Goal: Task Accomplishment & Management: Use online tool/utility

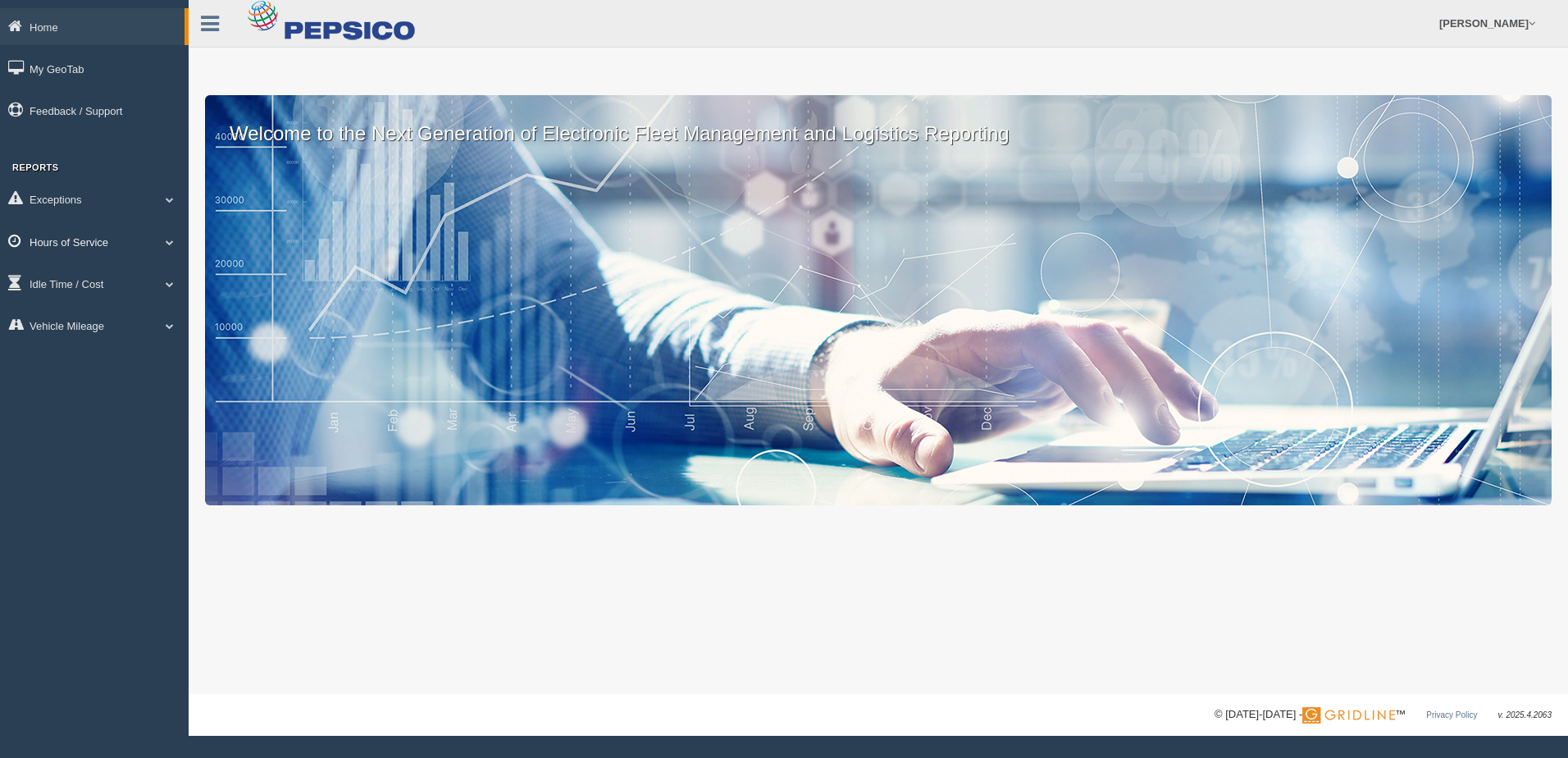
click at [156, 244] on link "Hours of Service" at bounding box center [94, 241] width 189 height 37
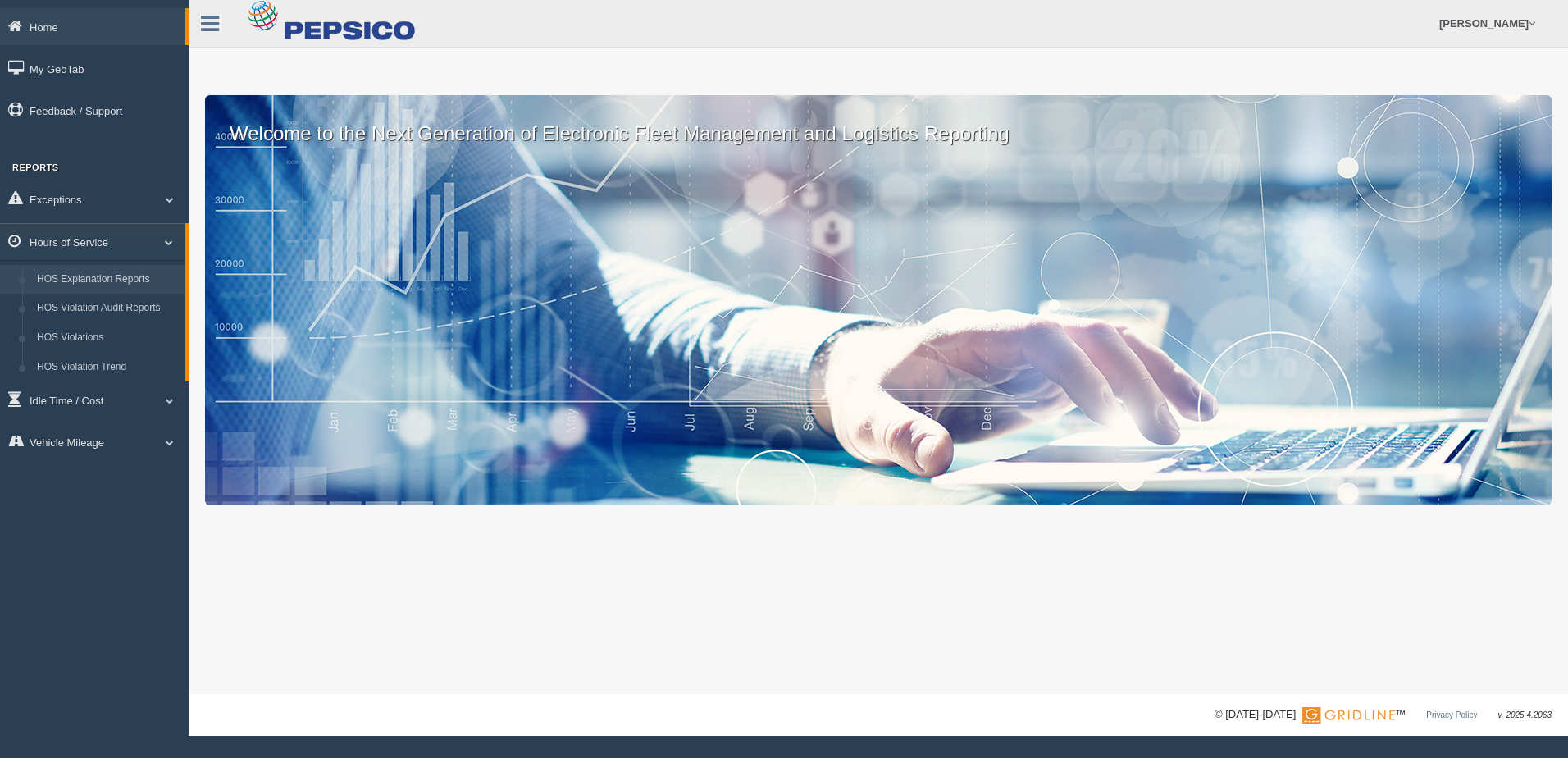
click at [126, 280] on link "HOS Explanation Reports" at bounding box center [106, 279] width 155 height 29
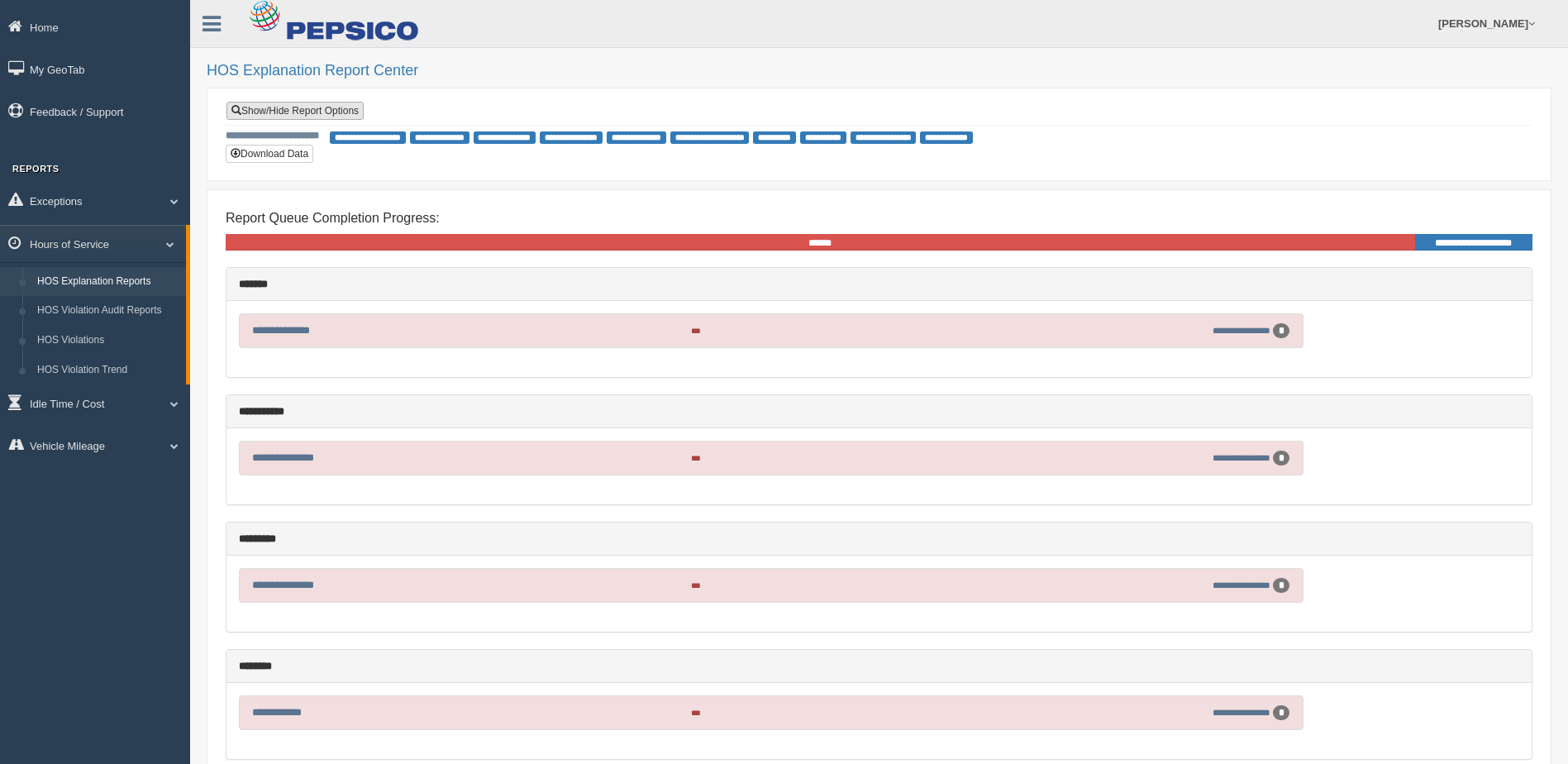
click at [312, 108] on link "Show/Hide Report Options" at bounding box center [295, 110] width 137 height 18
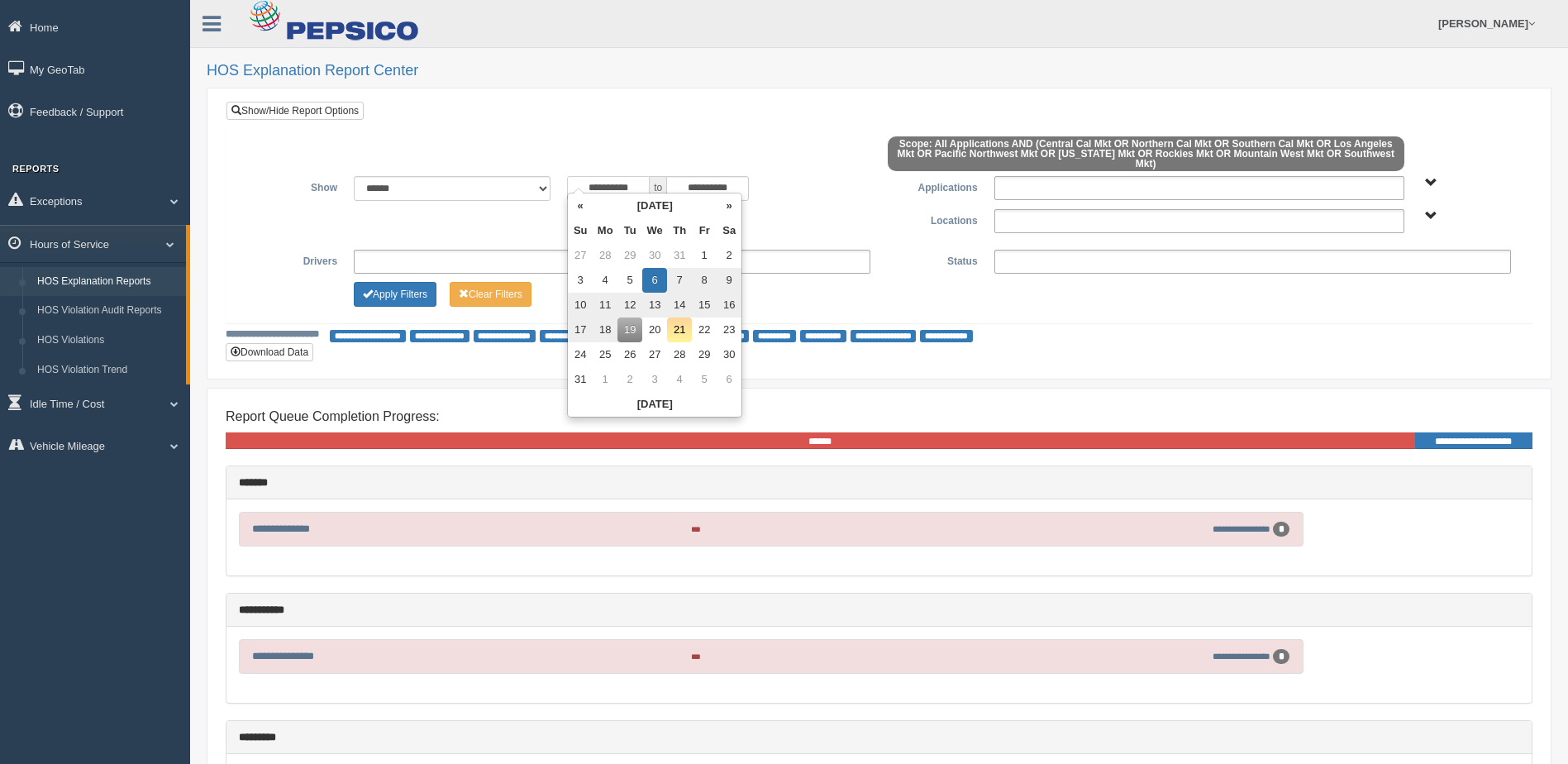
click at [621, 181] on input "**********" at bounding box center [608, 189] width 82 height 25
click at [579, 210] on th "«" at bounding box center [580, 206] width 25 height 25
click at [631, 252] on td "1" at bounding box center [630, 256] width 25 height 25
type input "**********"
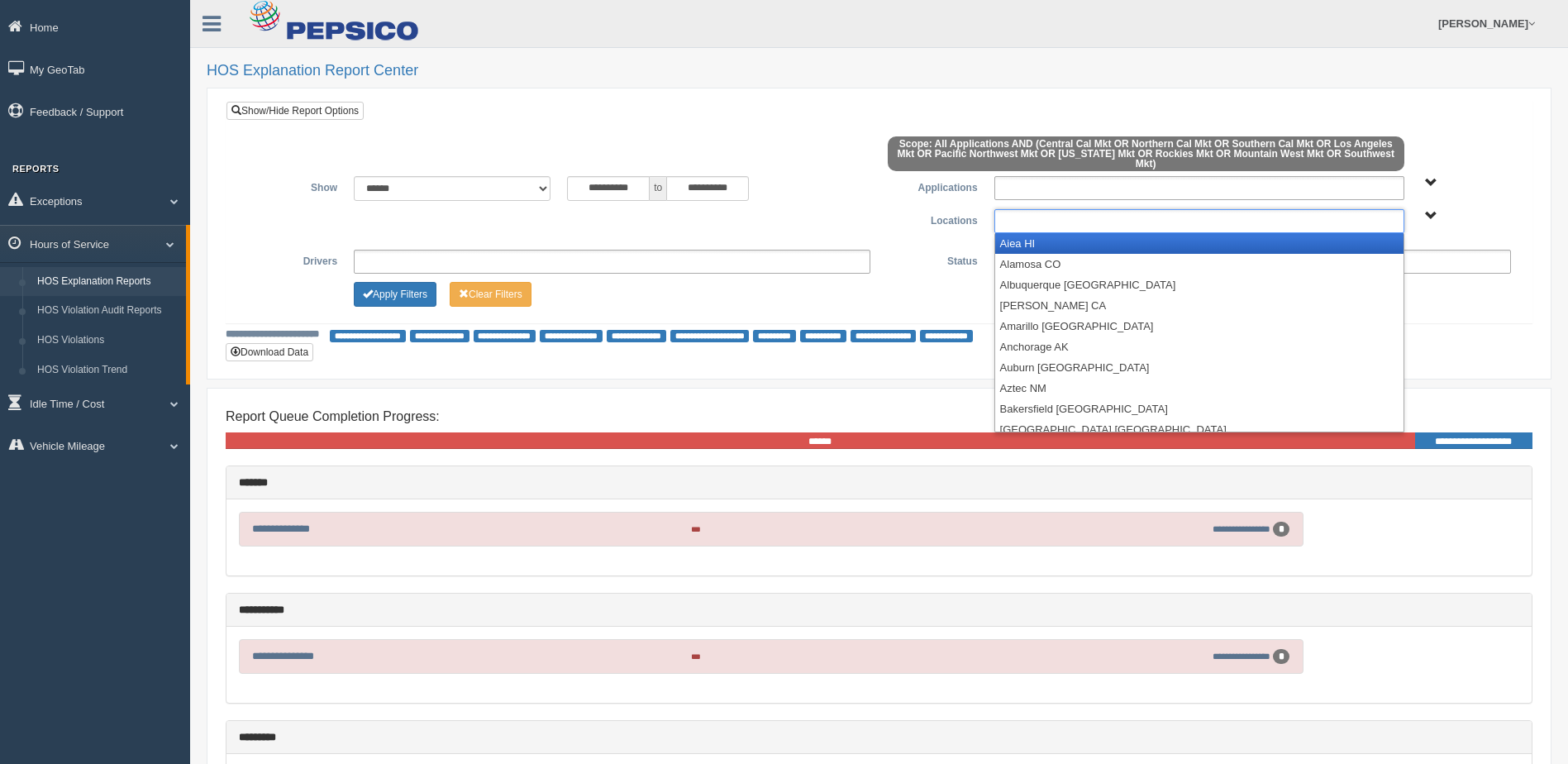
click at [1058, 211] on ul at bounding box center [1199, 220] width 410 height 24
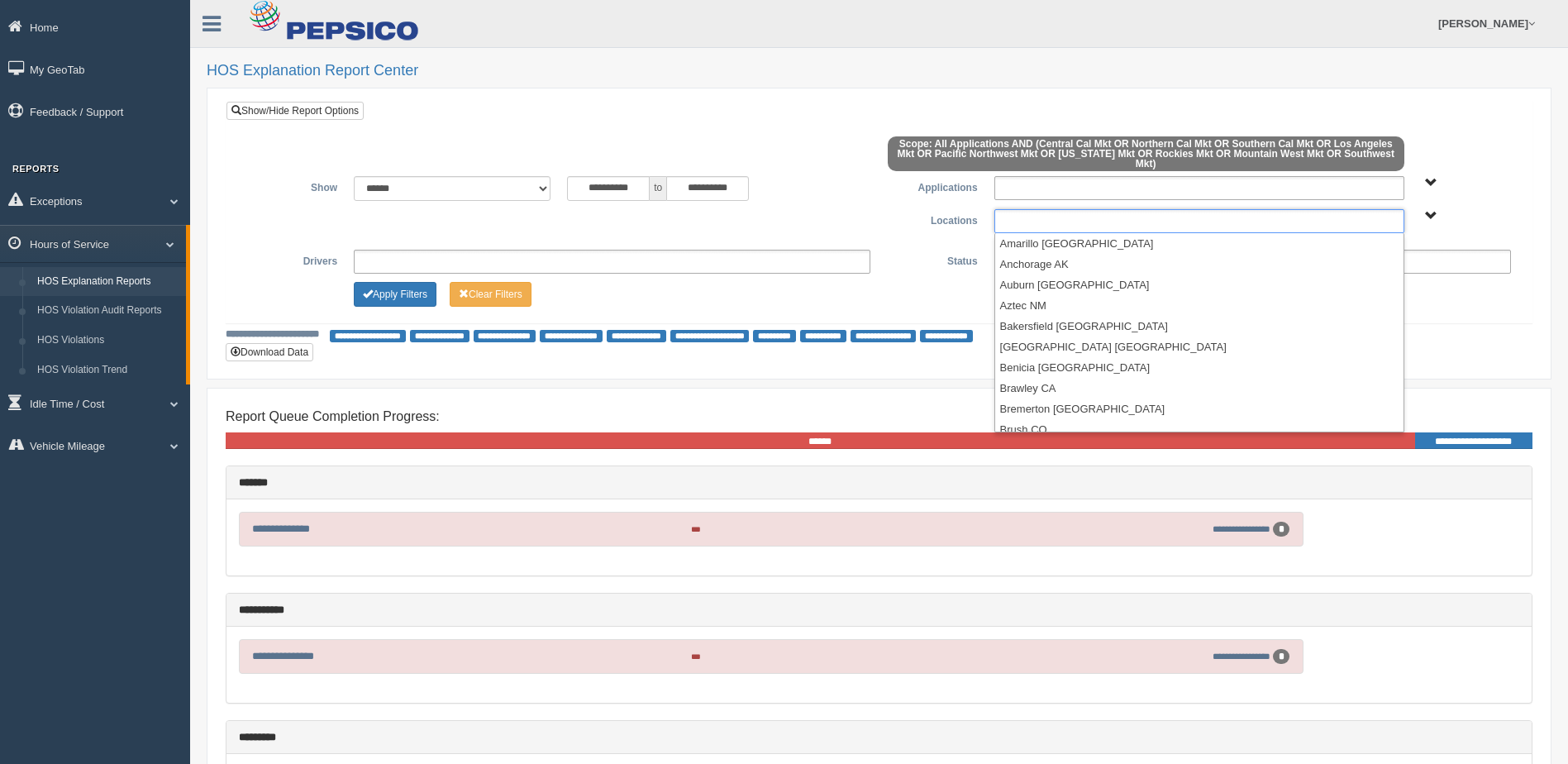
scroll to position [166, 0]
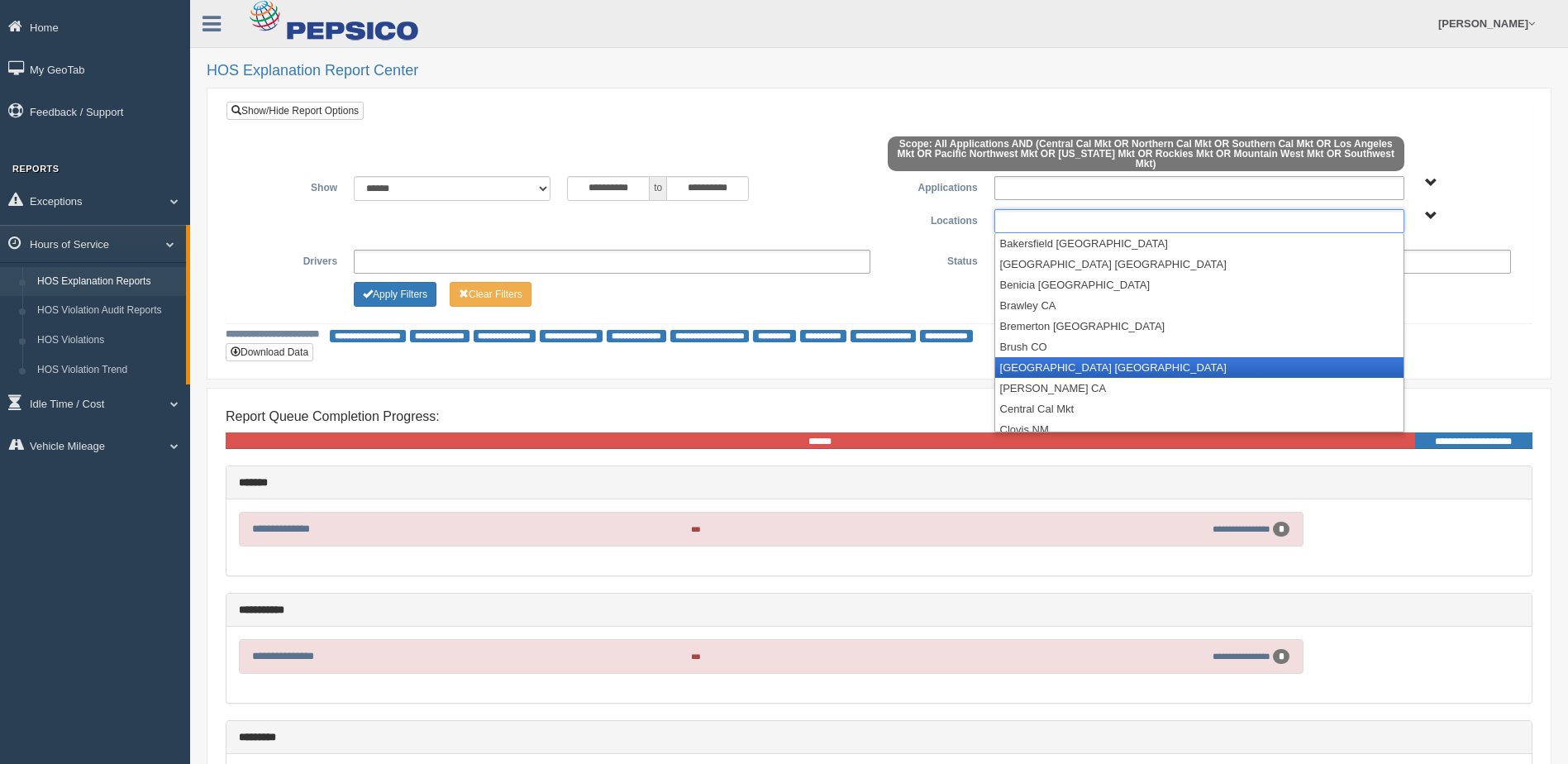
click at [1059, 361] on li "Buena Park CA" at bounding box center [1199, 368] width 409 height 21
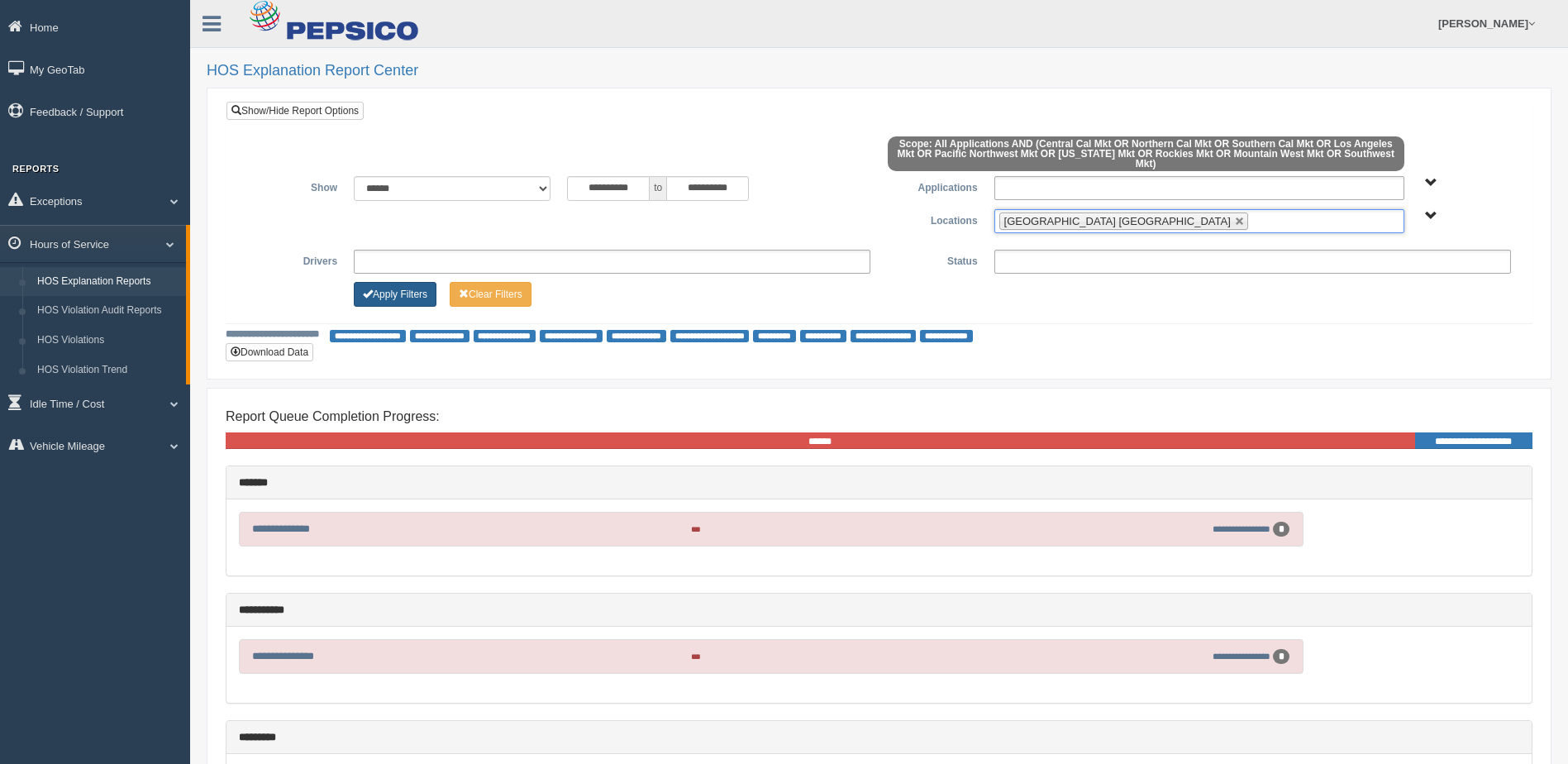
click at [391, 291] on button "Apply Filters" at bounding box center [395, 294] width 82 height 25
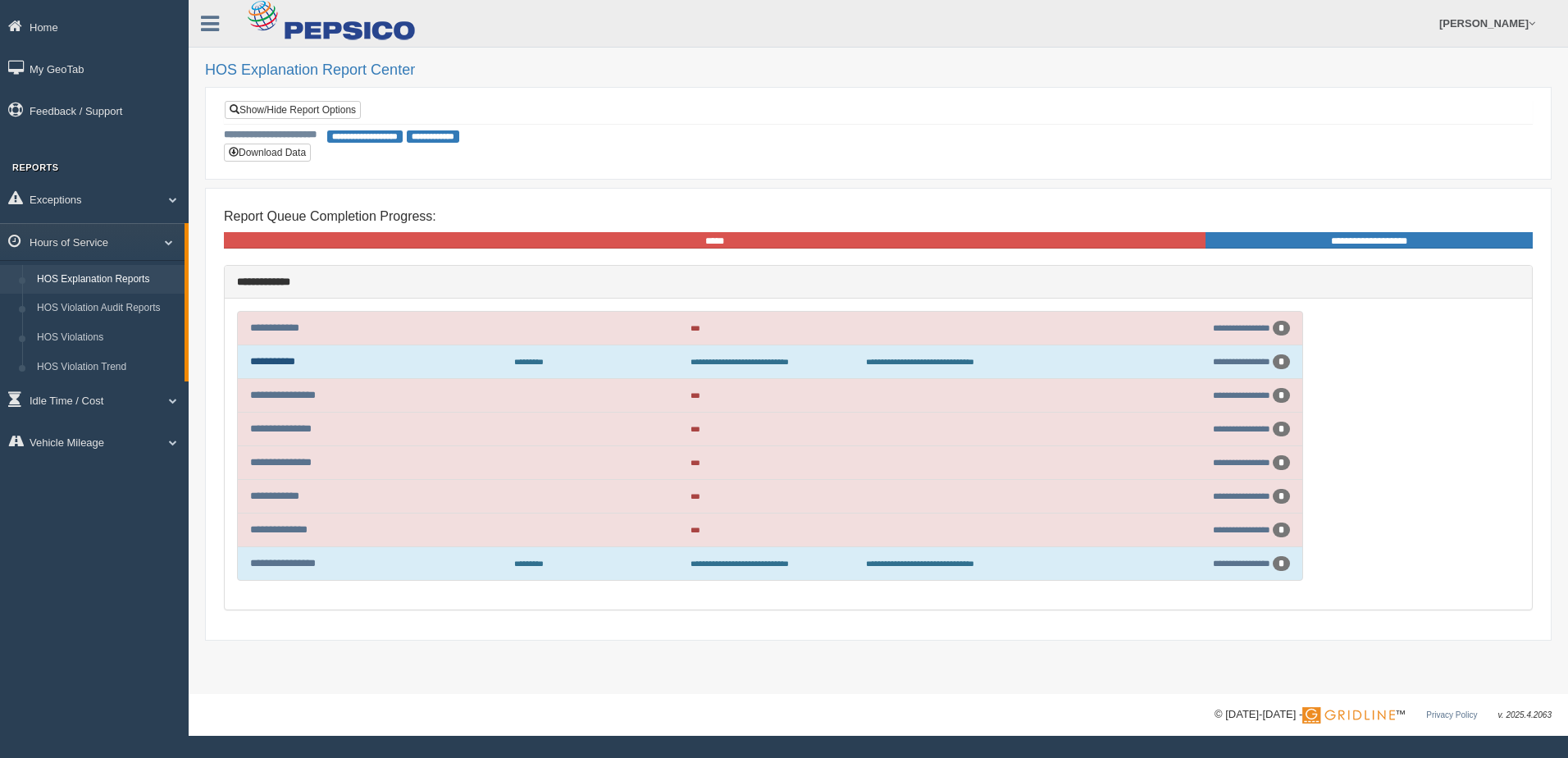
click at [272, 362] on link "**********" at bounding box center [272, 361] width 45 height 10
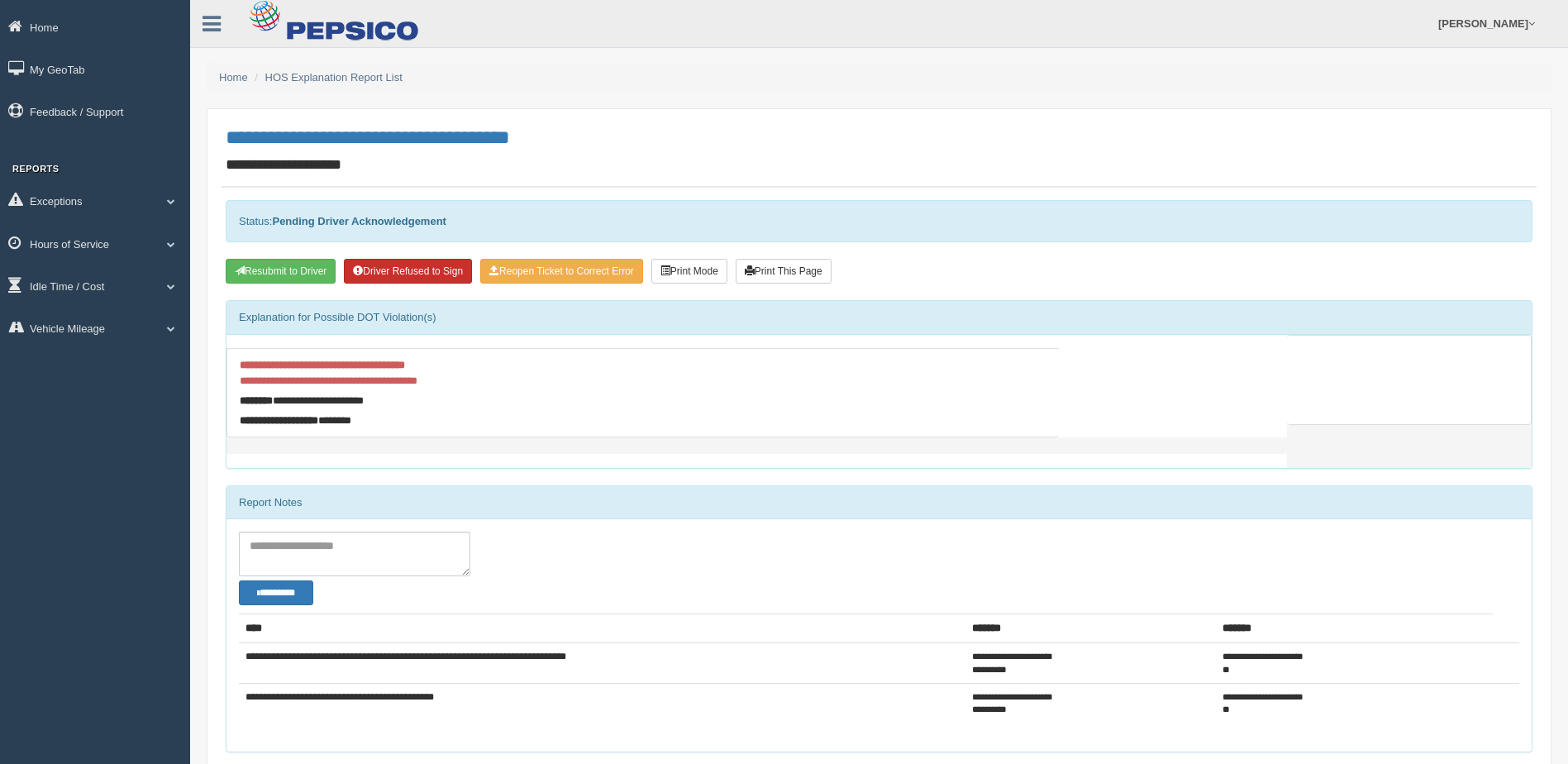
click at [409, 276] on button "Driver Refused to Sign" at bounding box center [408, 271] width 128 height 25
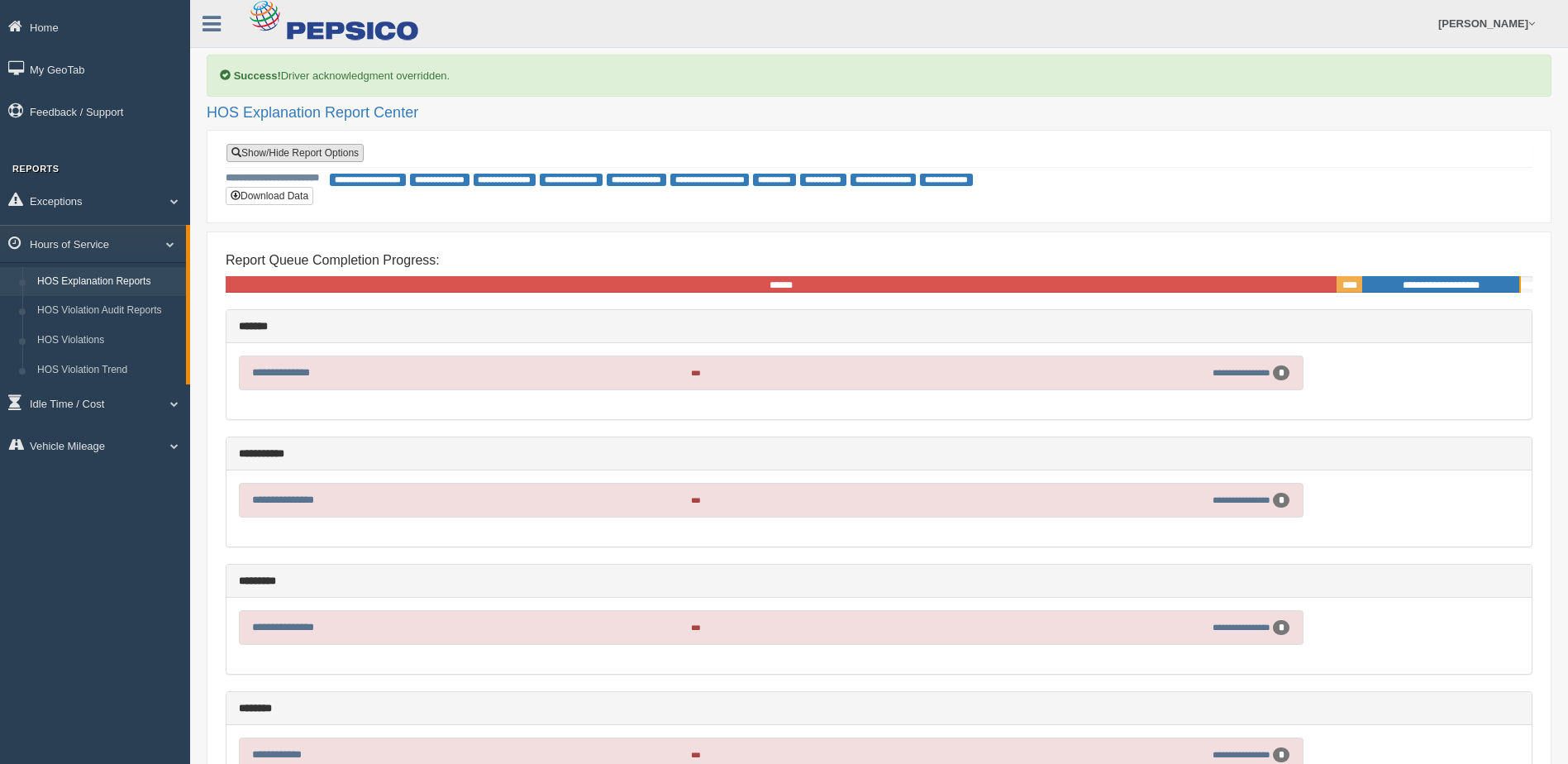
click at [304, 159] on link "Show/Hide Report Options" at bounding box center [295, 152] width 137 height 18
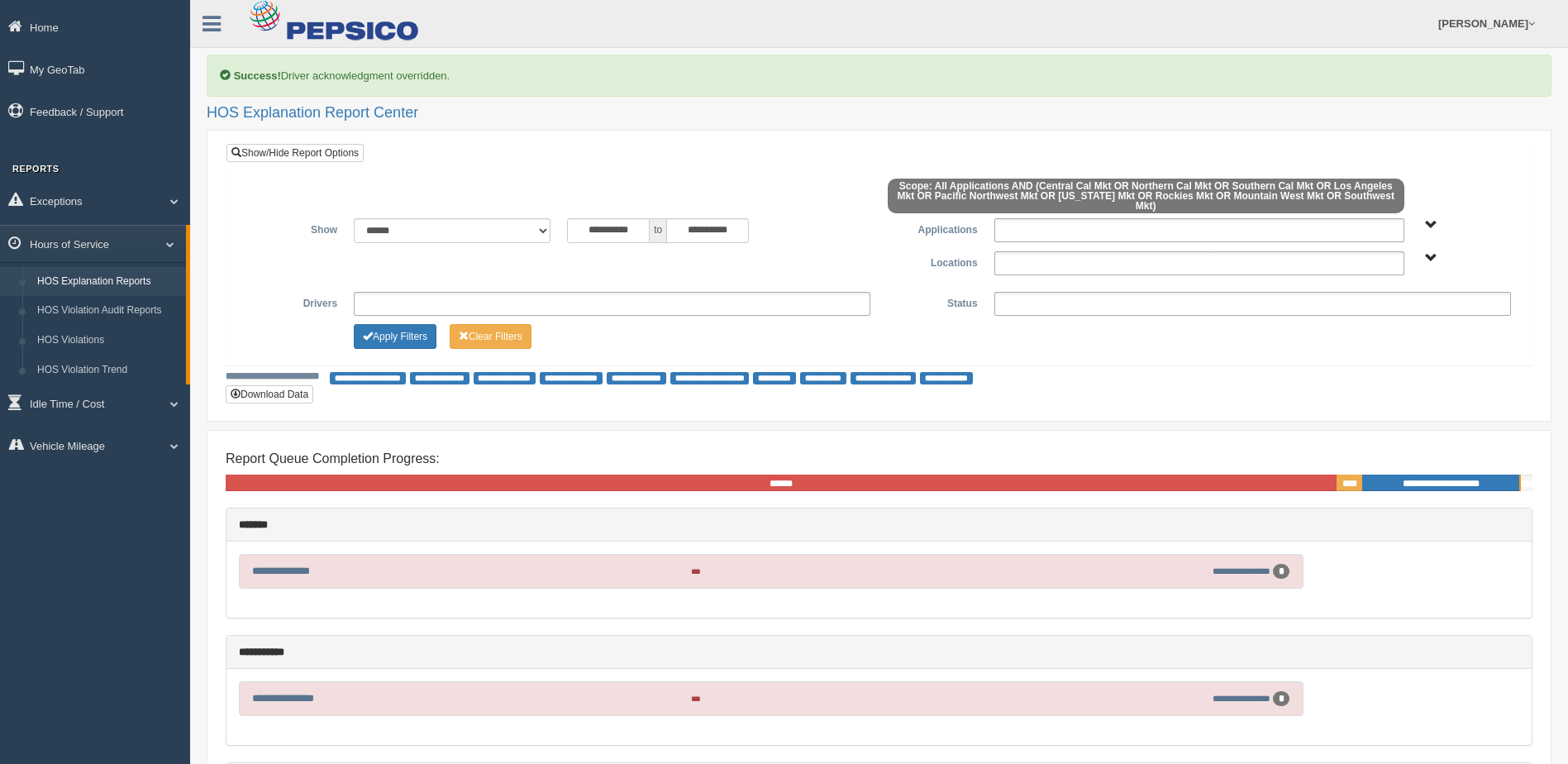
click at [1027, 256] on ul at bounding box center [1199, 263] width 410 height 24
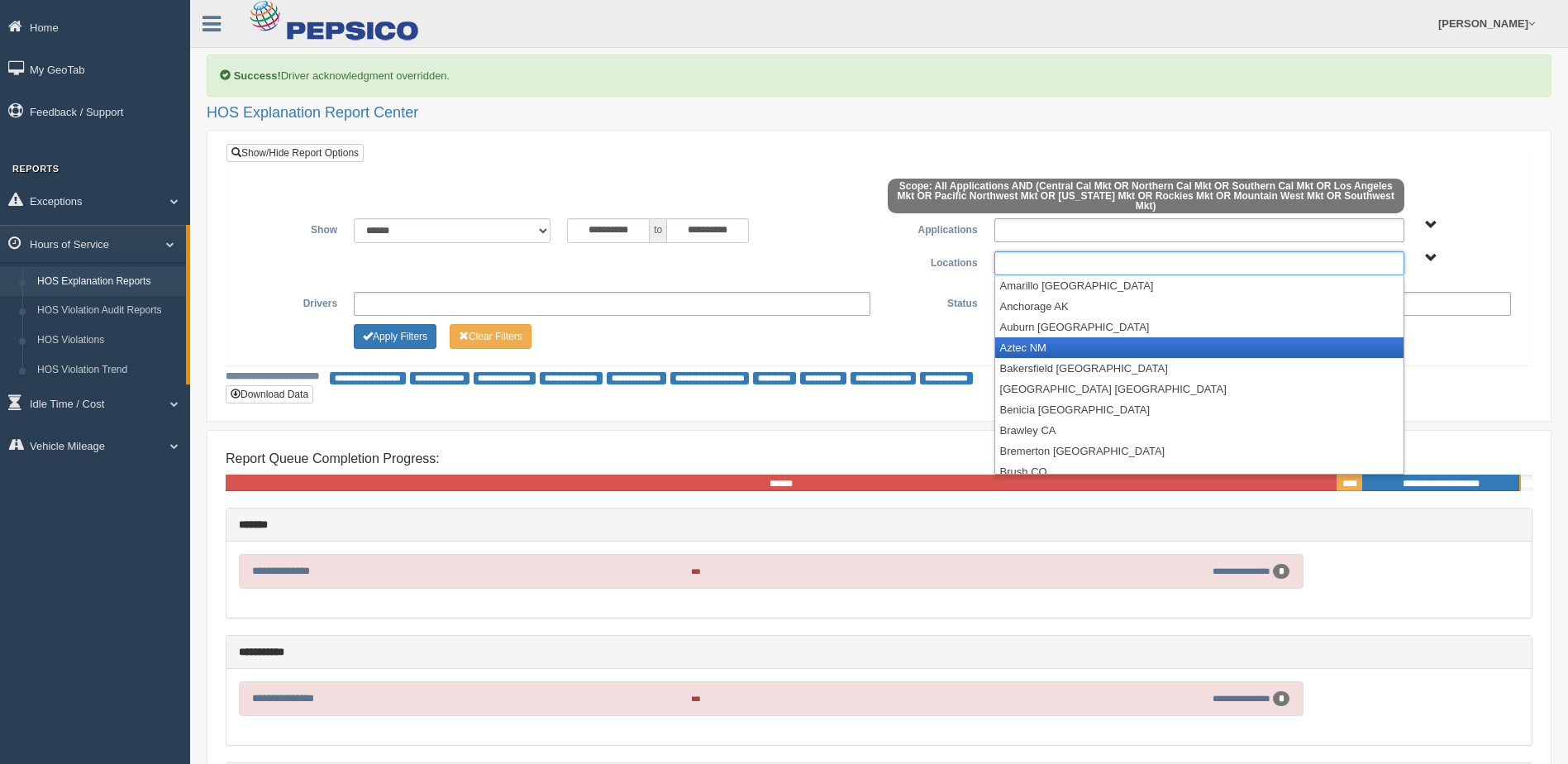
scroll to position [166, 0]
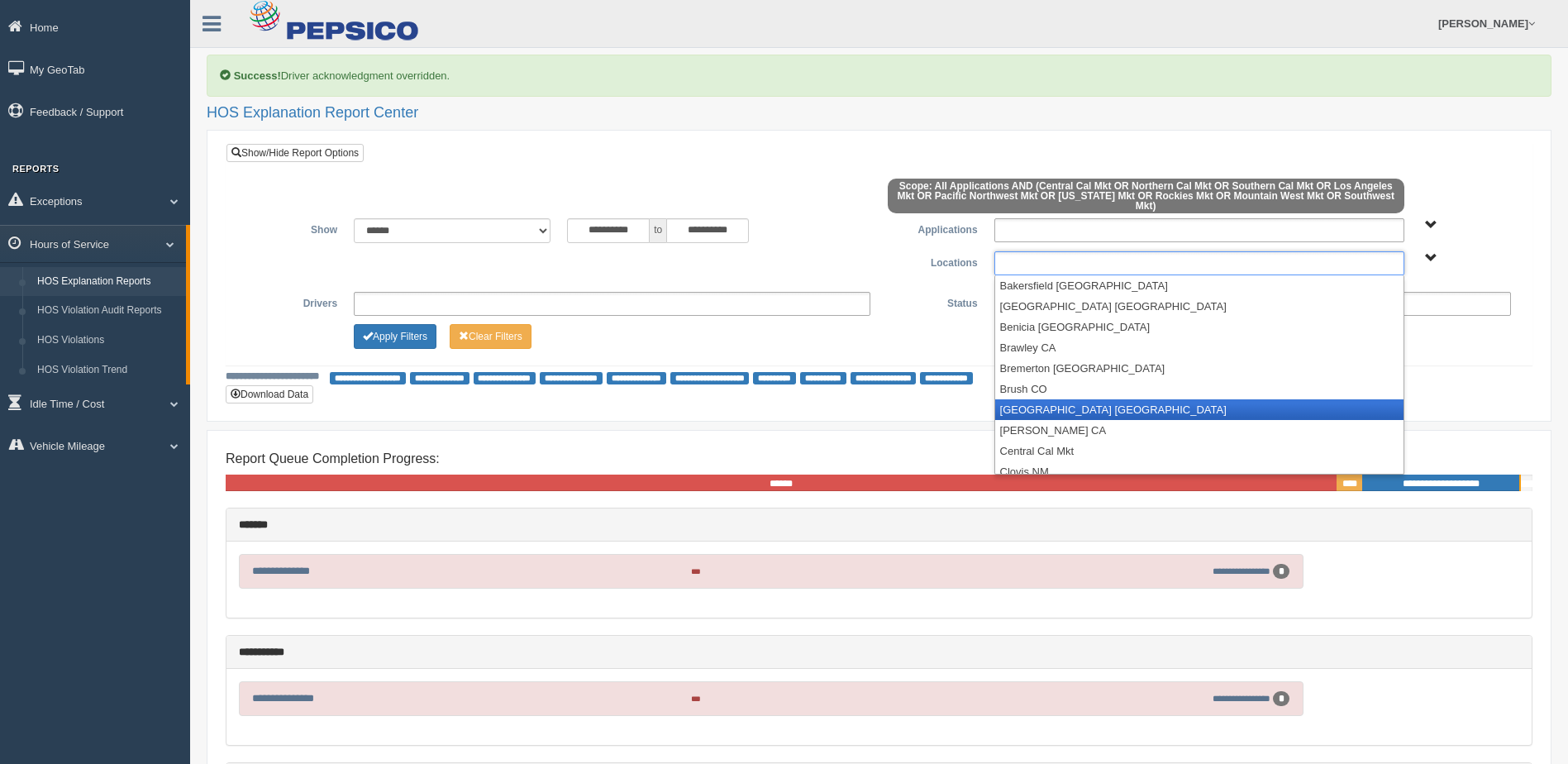
click at [1054, 399] on li "Buena Park CA" at bounding box center [1199, 410] width 409 height 21
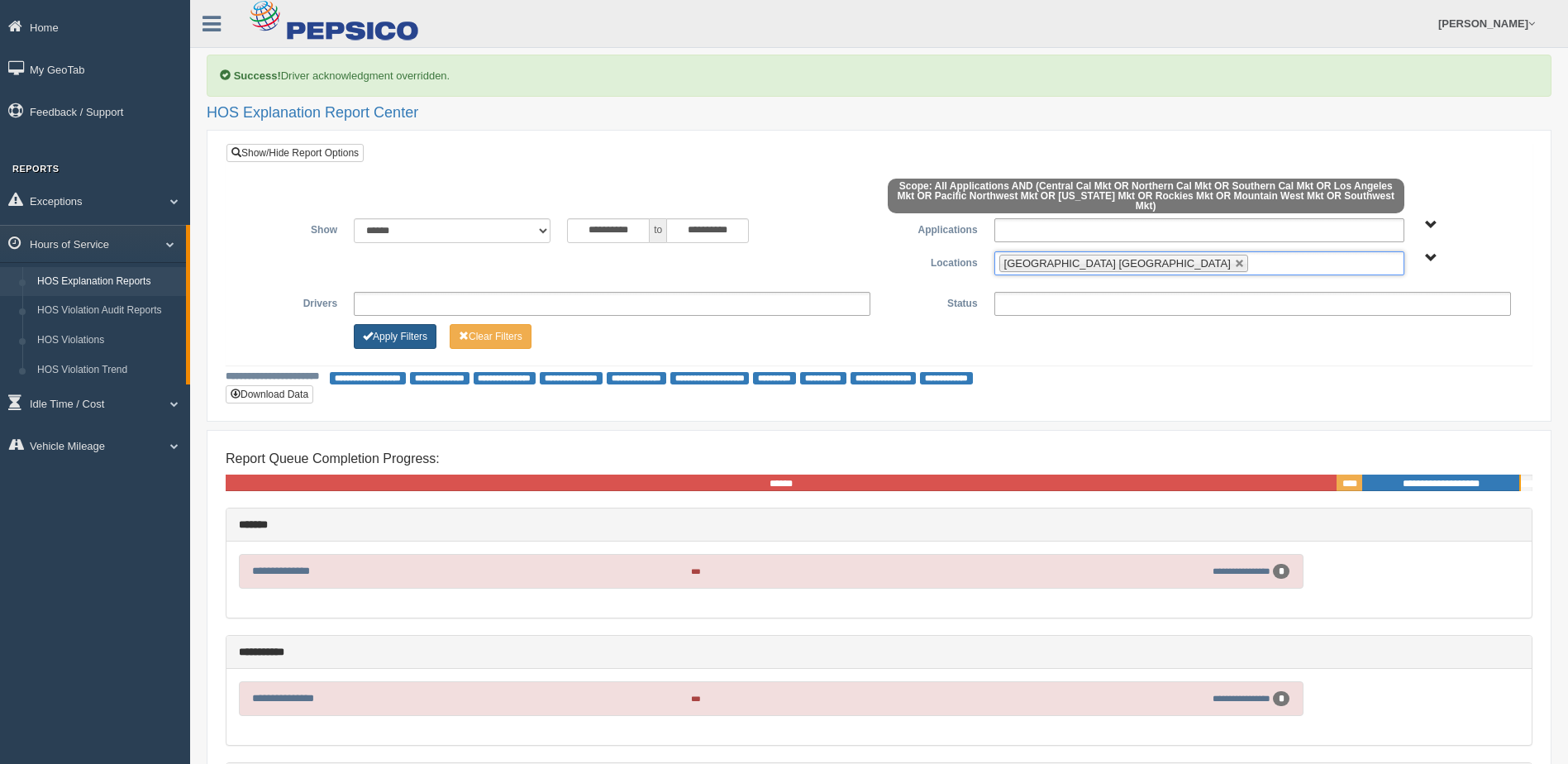
click at [409, 325] on button "Apply Filters" at bounding box center [395, 337] width 82 height 25
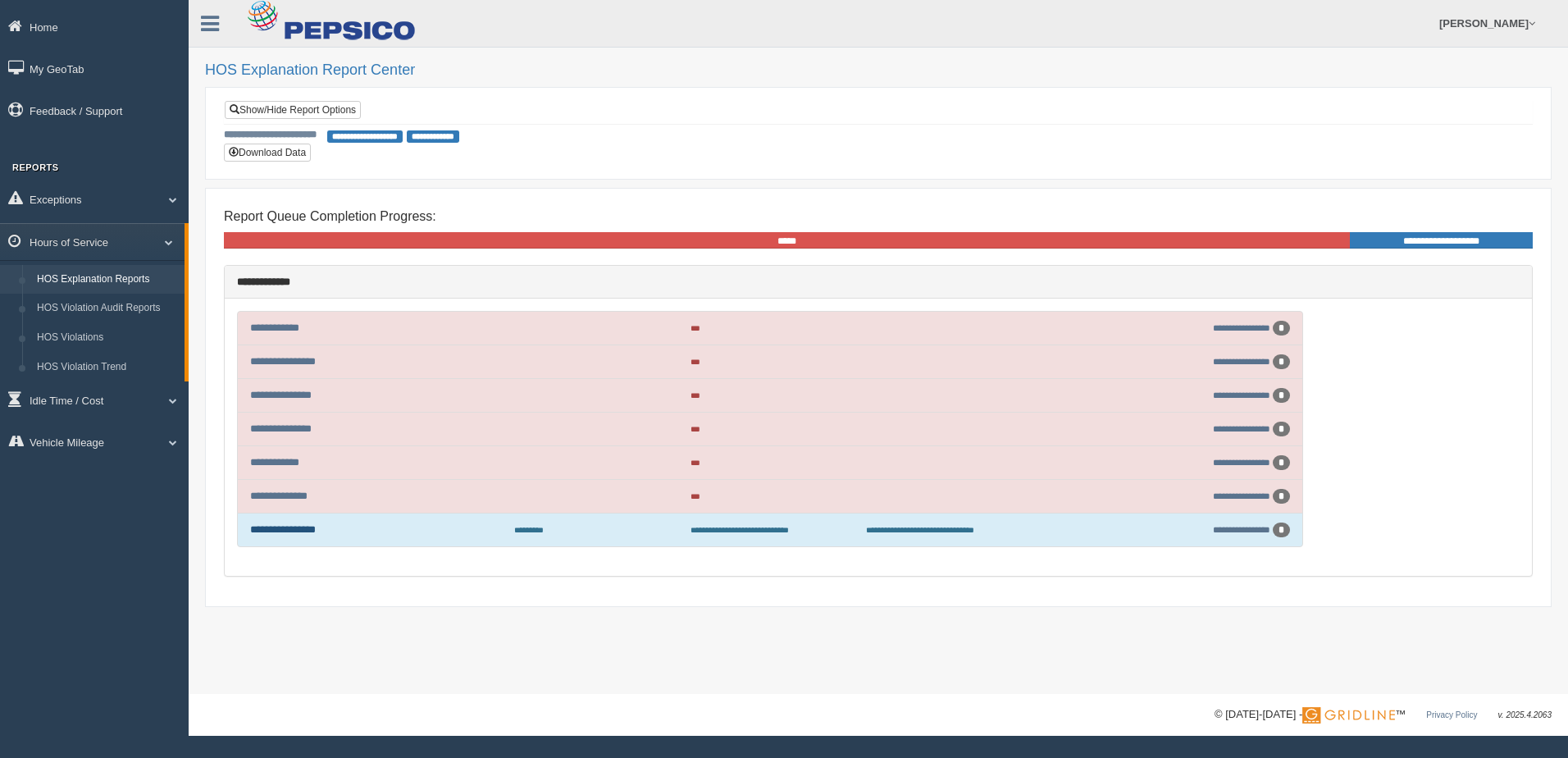
click at [282, 530] on link "**********" at bounding box center [282, 529] width 66 height 10
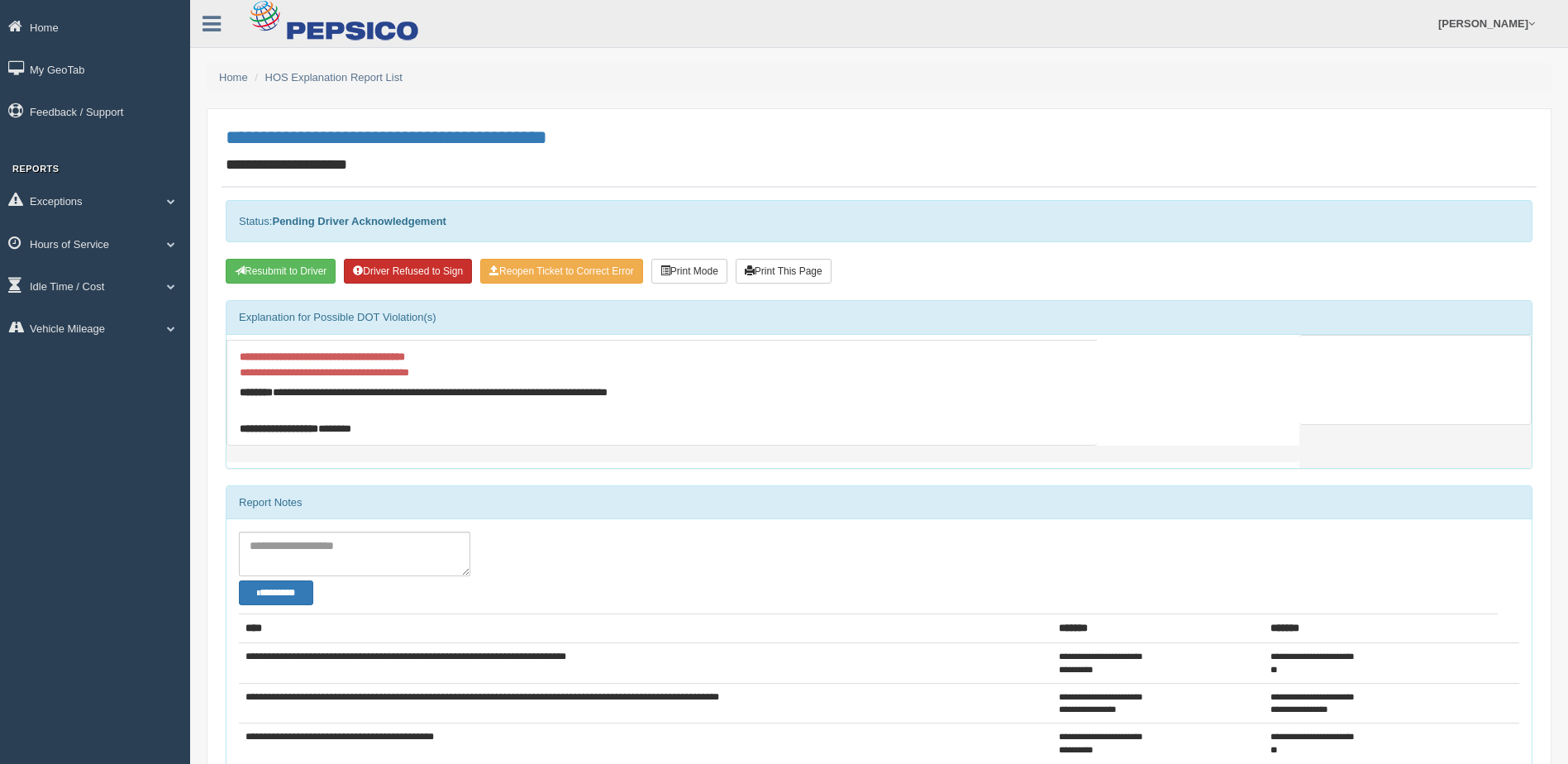
click at [427, 268] on button "Driver Refused to Sign" at bounding box center [408, 271] width 128 height 25
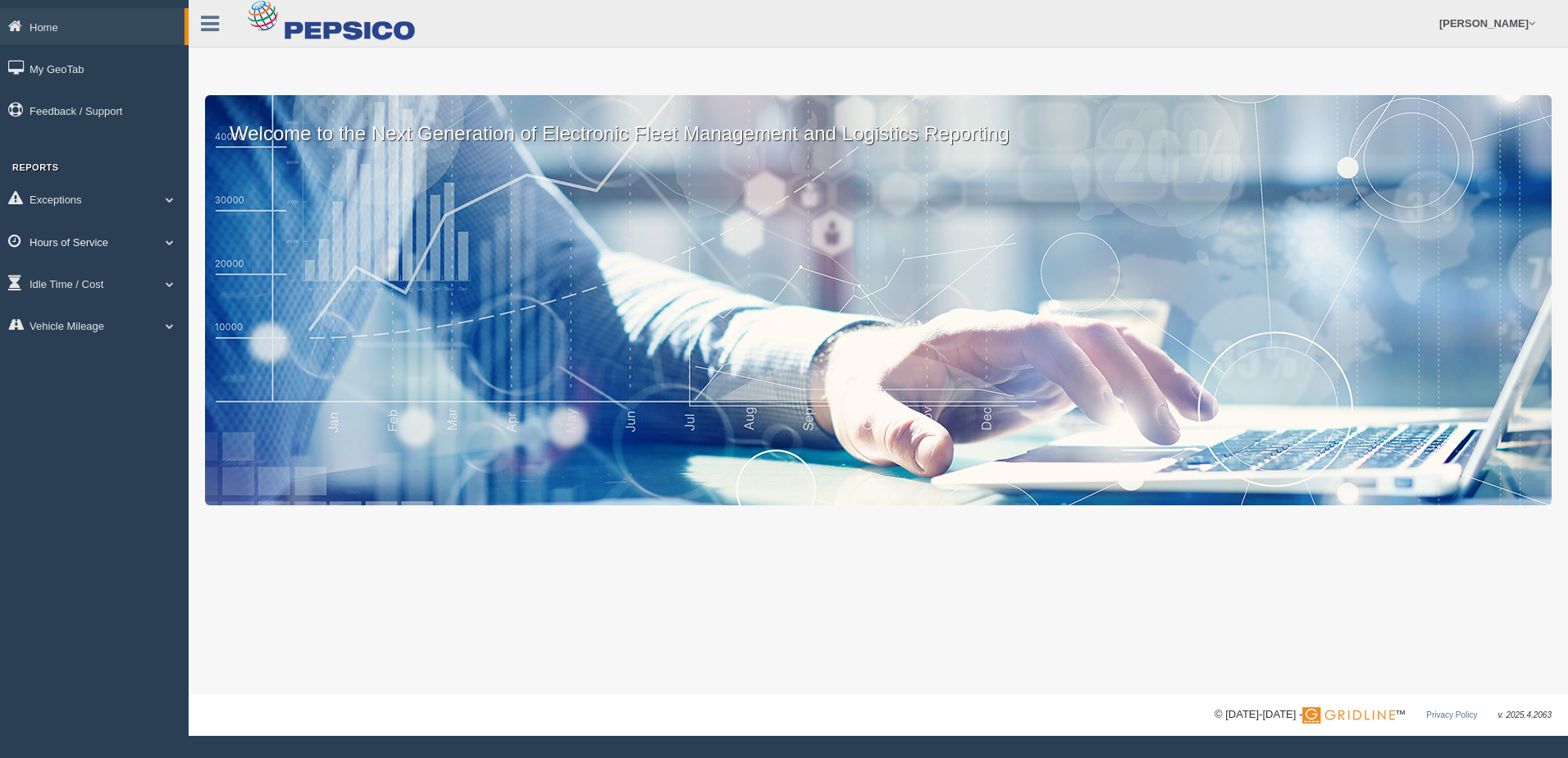
click at [132, 244] on link "Hours of Service" at bounding box center [94, 241] width 189 height 37
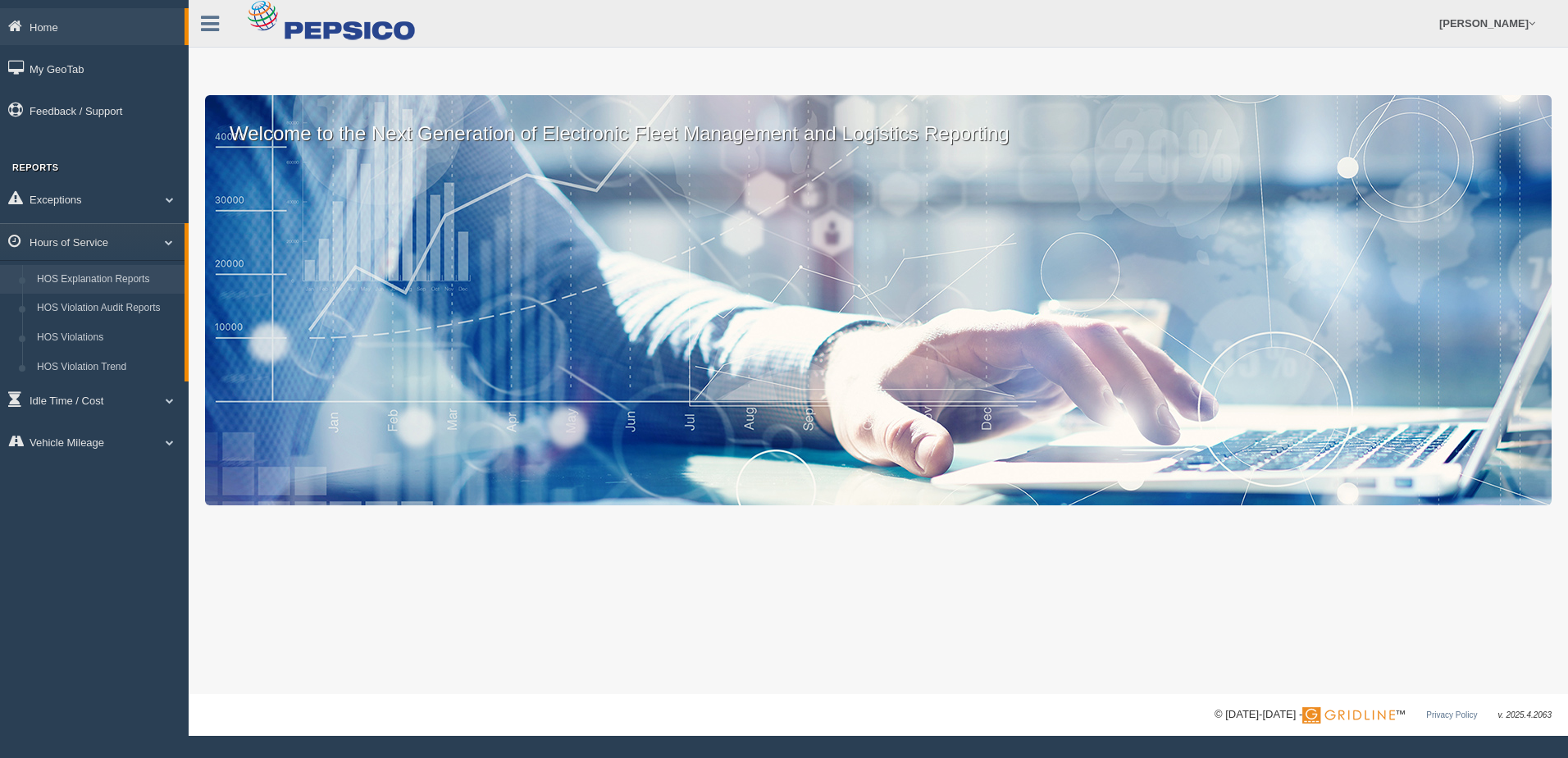
click at [133, 273] on link "HOS Explanation Reports" at bounding box center [106, 279] width 155 height 29
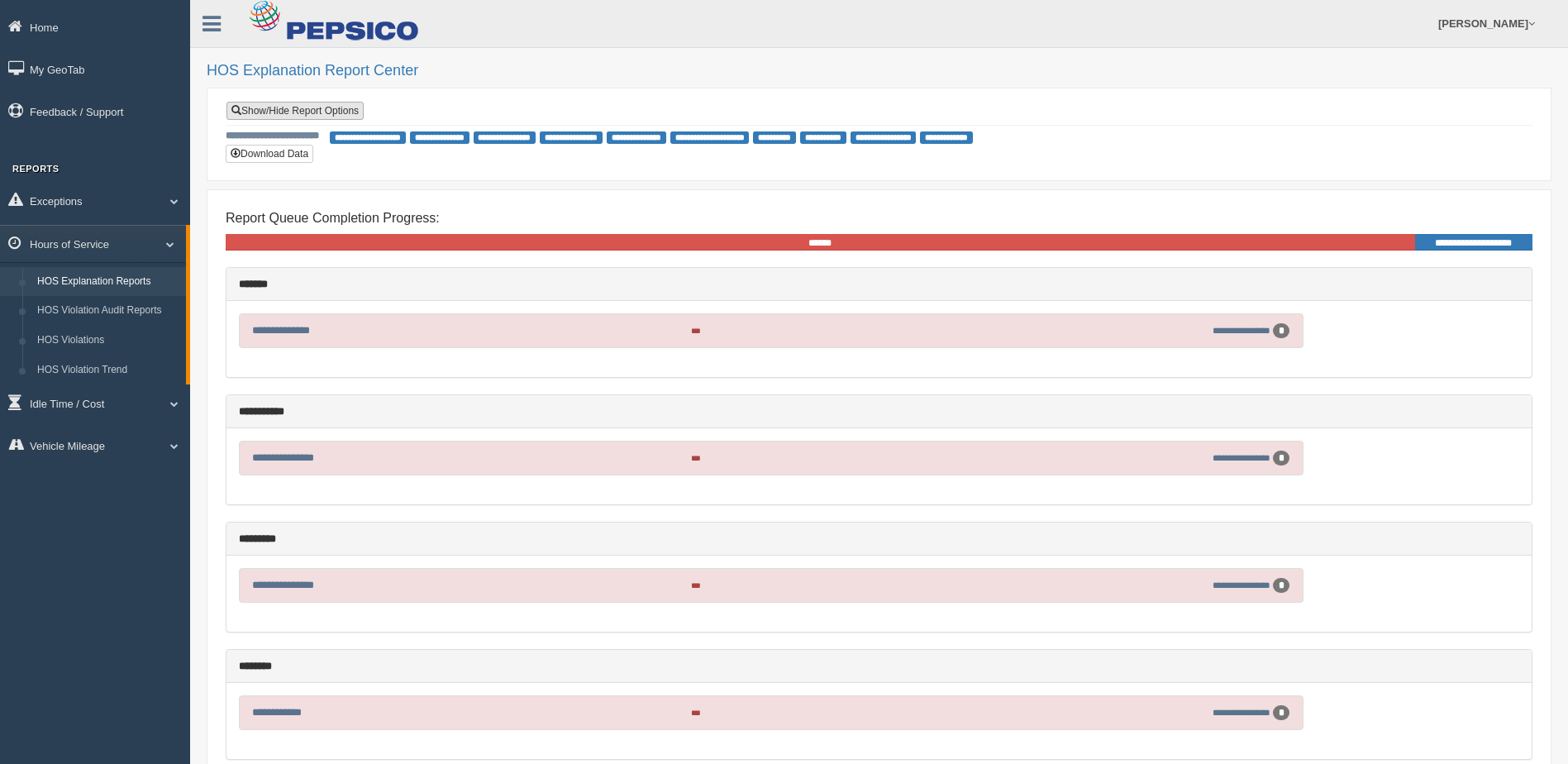
click at [300, 104] on link "Show/Hide Report Options" at bounding box center [295, 110] width 137 height 18
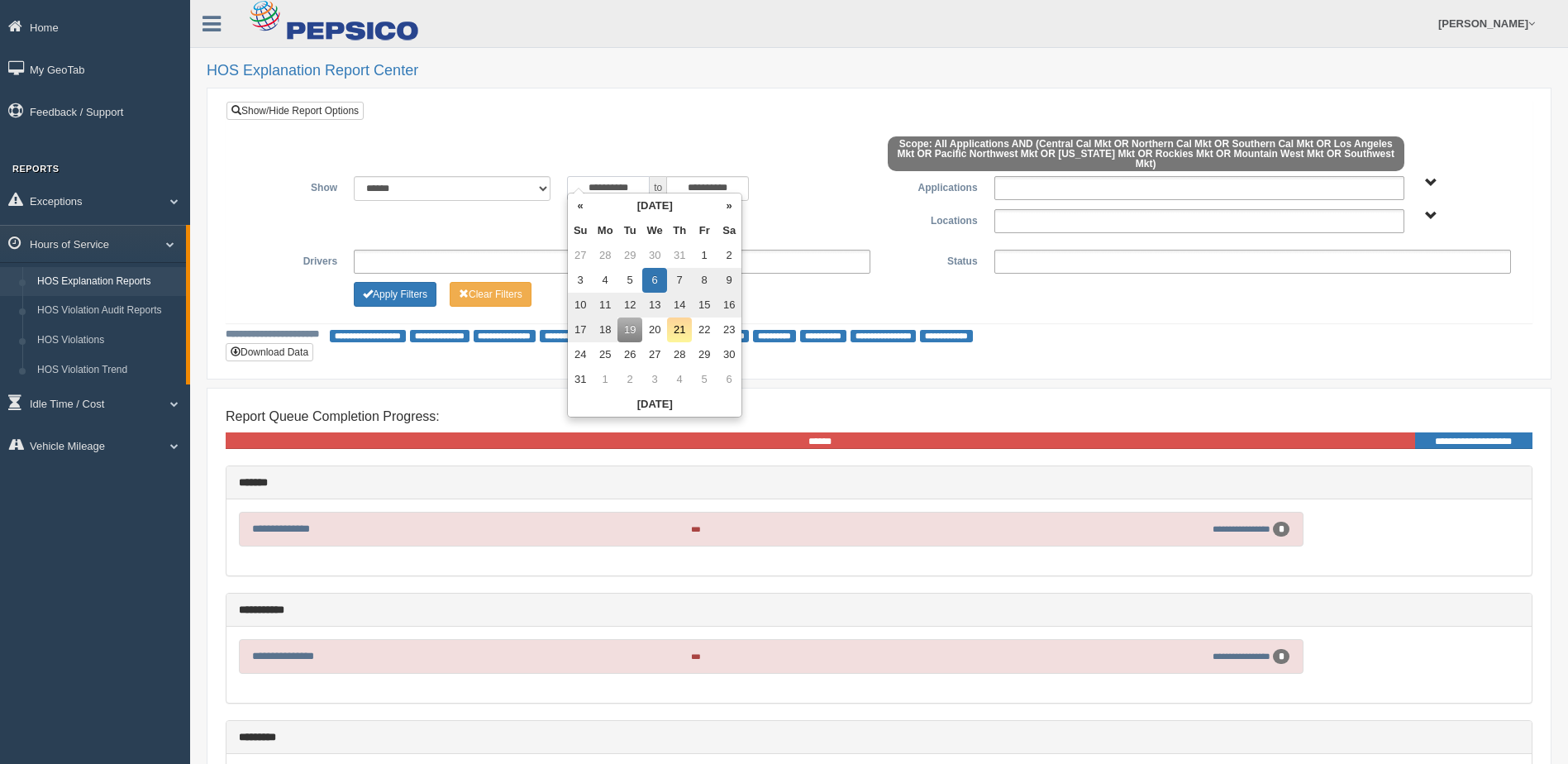
click at [605, 183] on input "**********" at bounding box center [608, 189] width 82 height 25
click at [580, 208] on th "«" at bounding box center [580, 206] width 25 height 25
click at [627, 255] on td "1" at bounding box center [630, 256] width 25 height 25
type input "**********"
click at [764, 197] on div "**********" at bounding box center [880, 209] width 1281 height 65
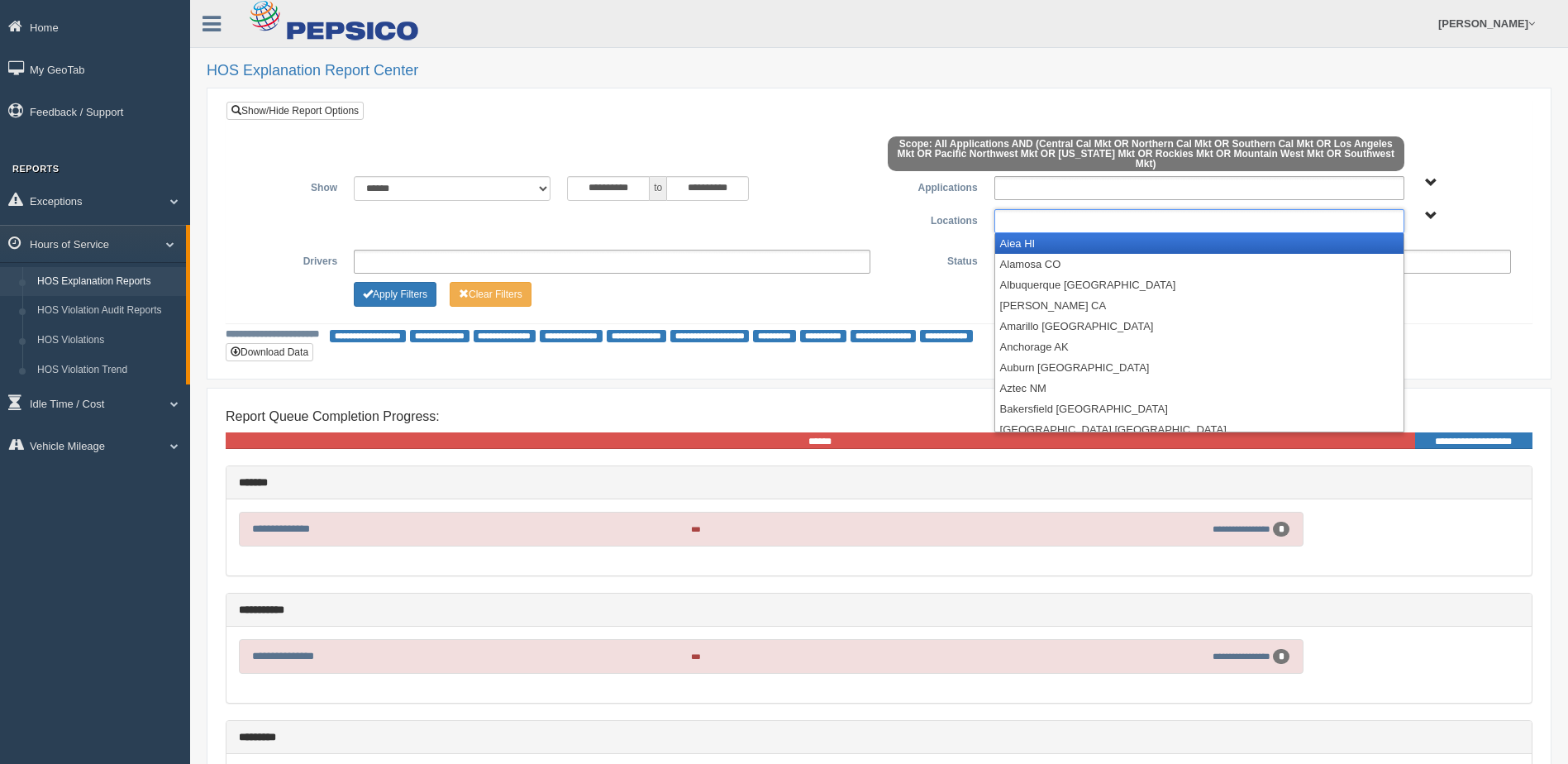
click at [1037, 215] on ul at bounding box center [1199, 220] width 410 height 24
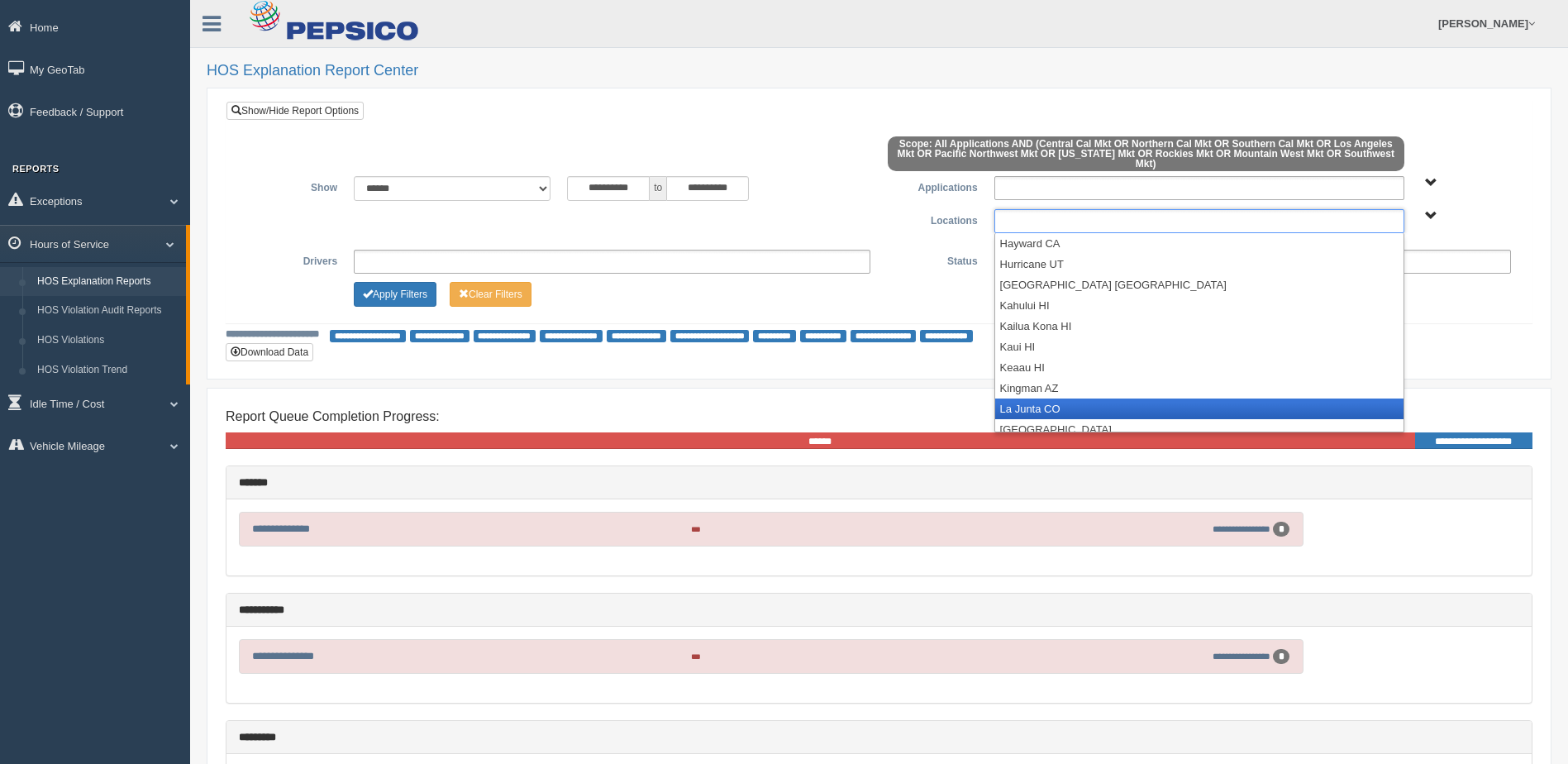
scroll to position [827, 0]
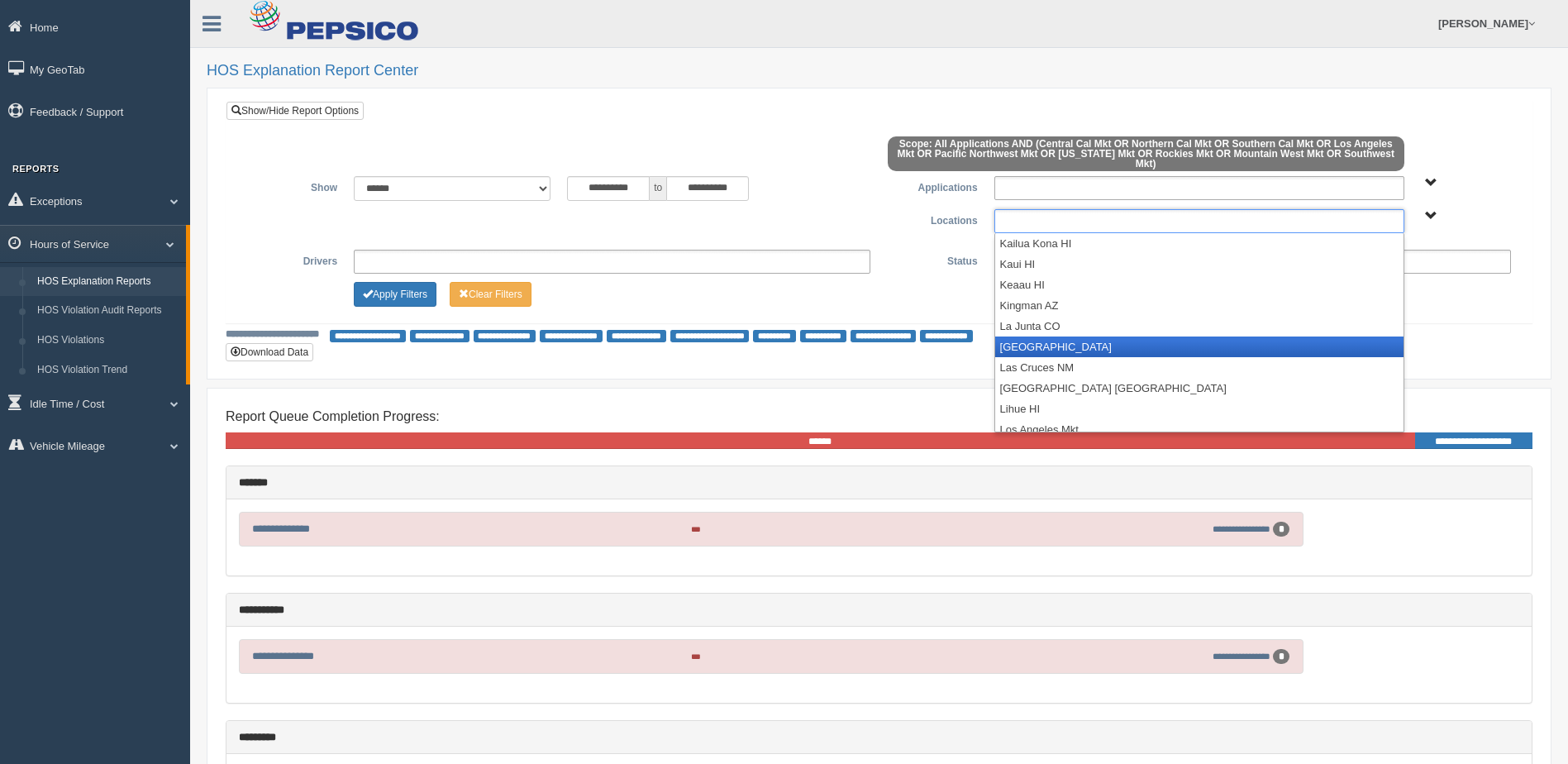
click at [1088, 336] on li "[GEOGRAPHIC_DATA]" at bounding box center [1199, 347] width 409 height 21
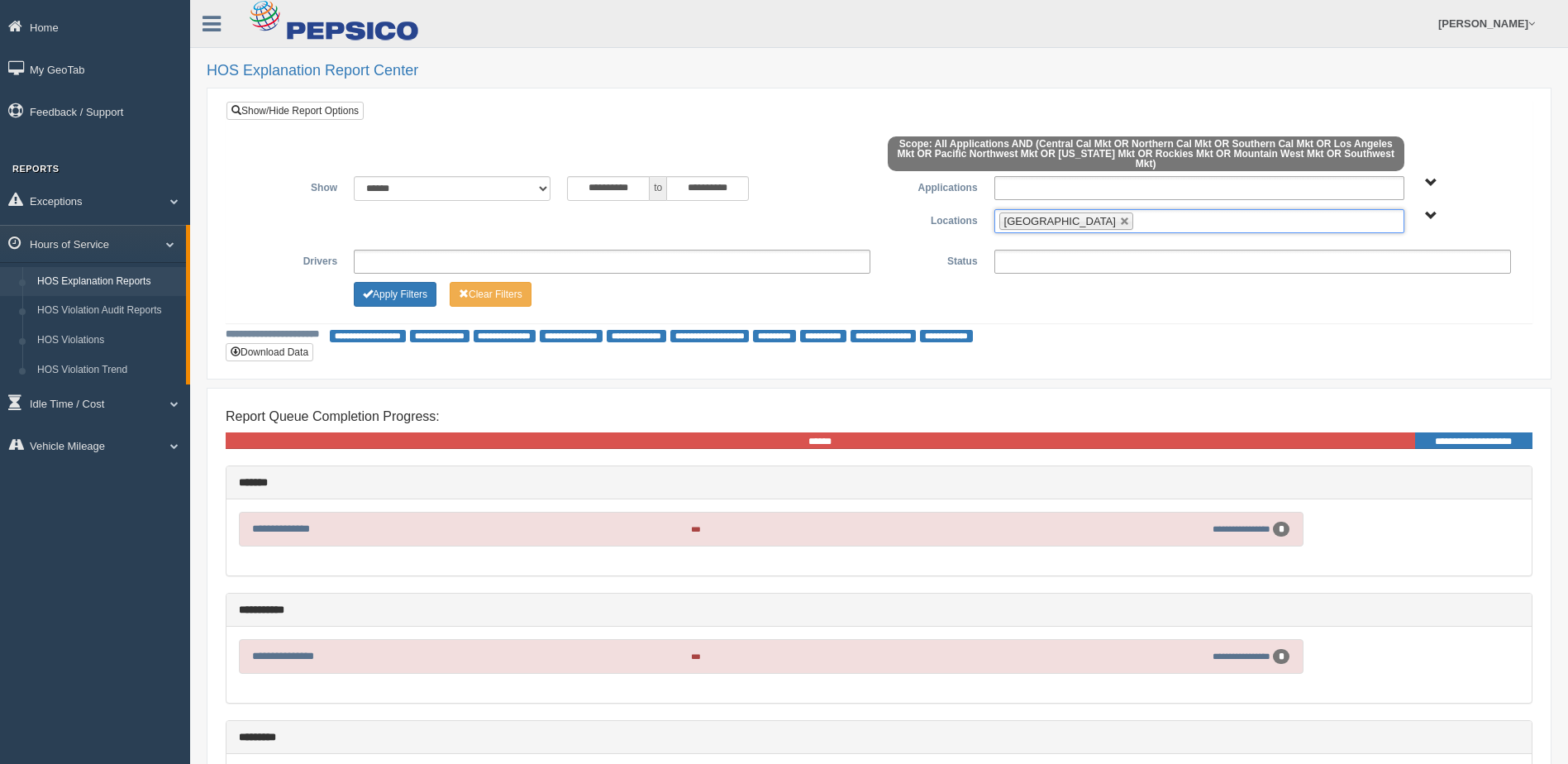
click at [1143, 215] on ul "[GEOGRAPHIC_DATA]" at bounding box center [1199, 220] width 410 height 24
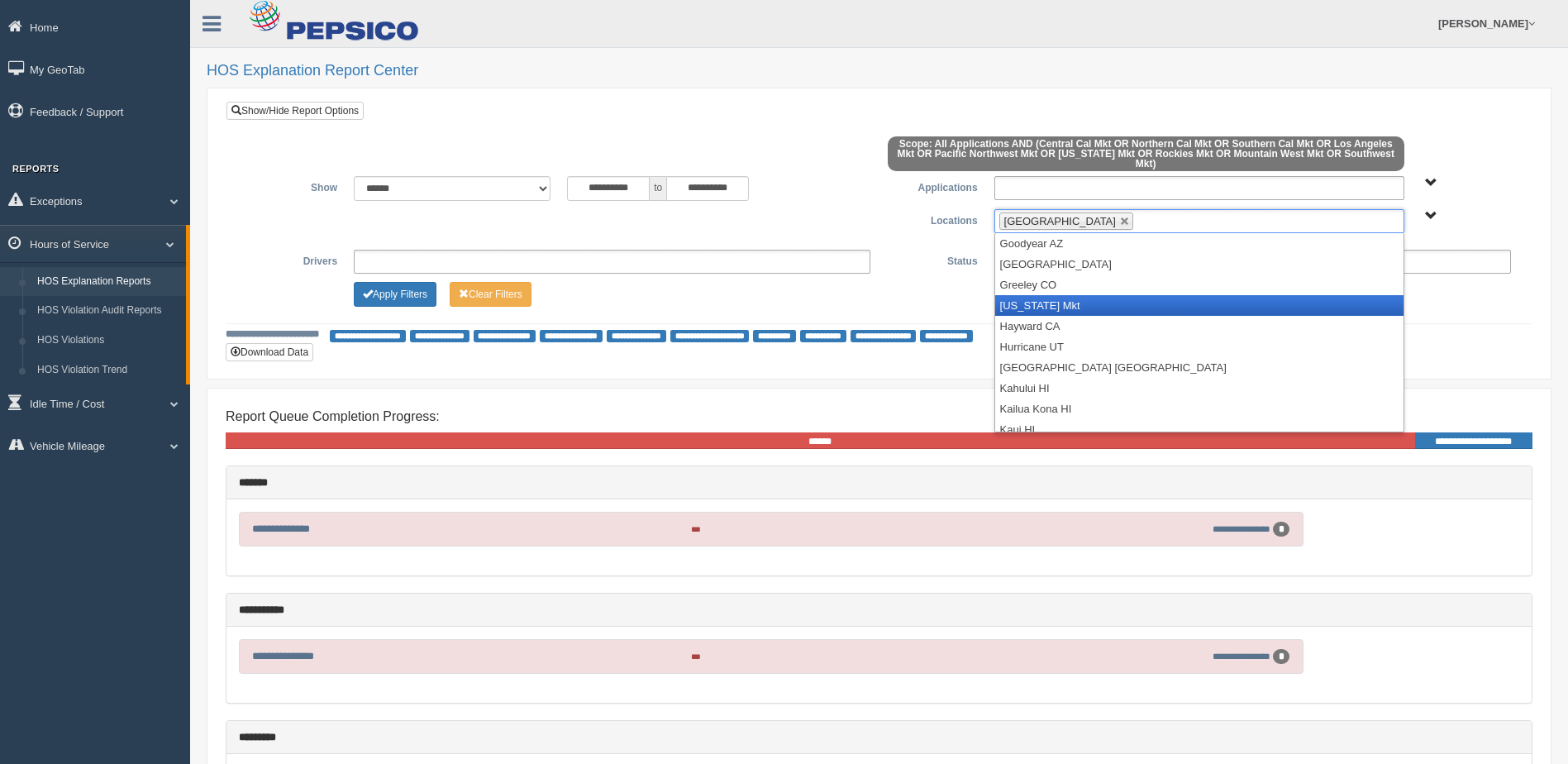
scroll to position [744, 0]
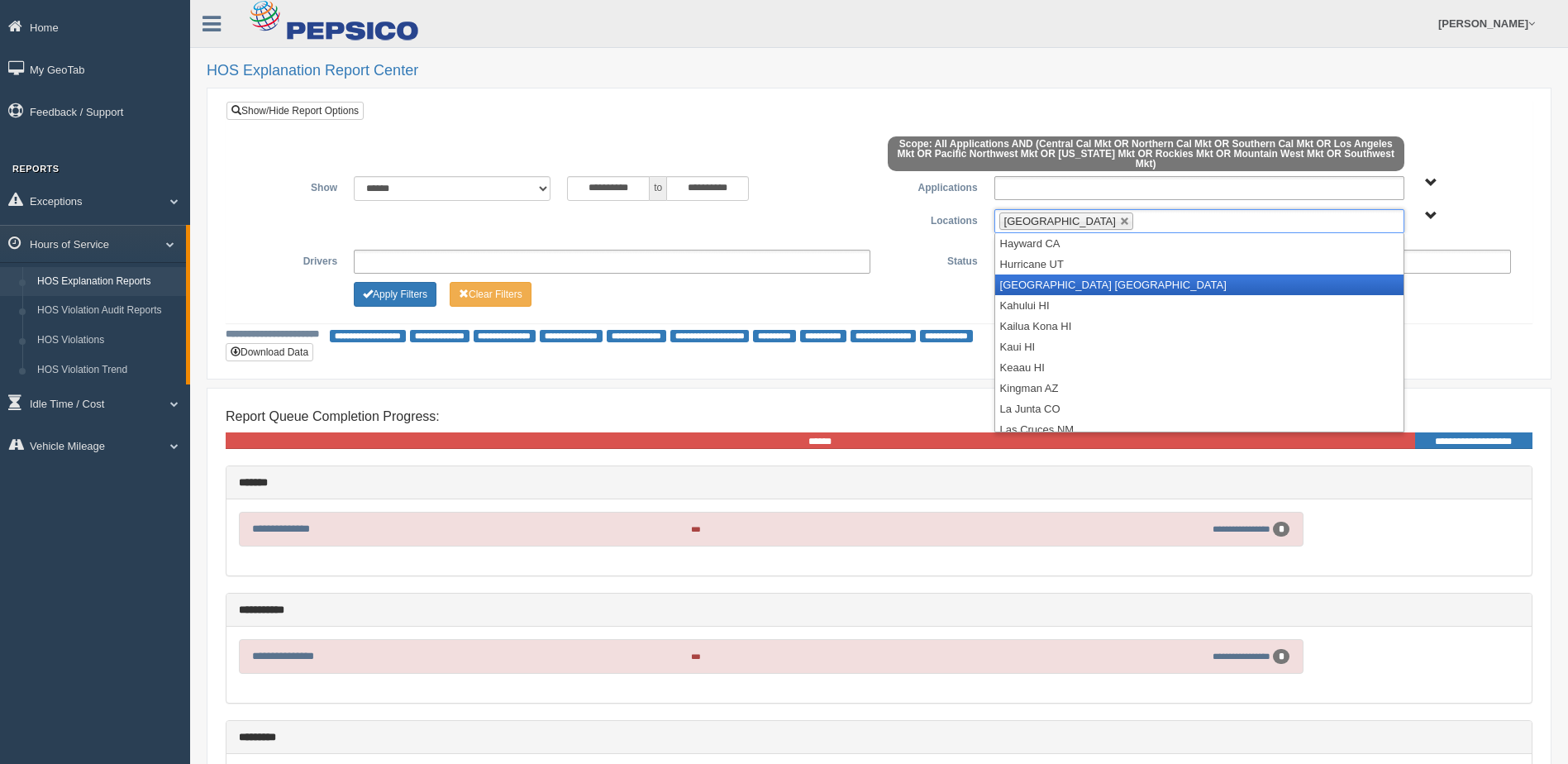
click at [1116, 275] on li "[GEOGRAPHIC_DATA] [GEOGRAPHIC_DATA]" at bounding box center [1199, 285] width 409 height 21
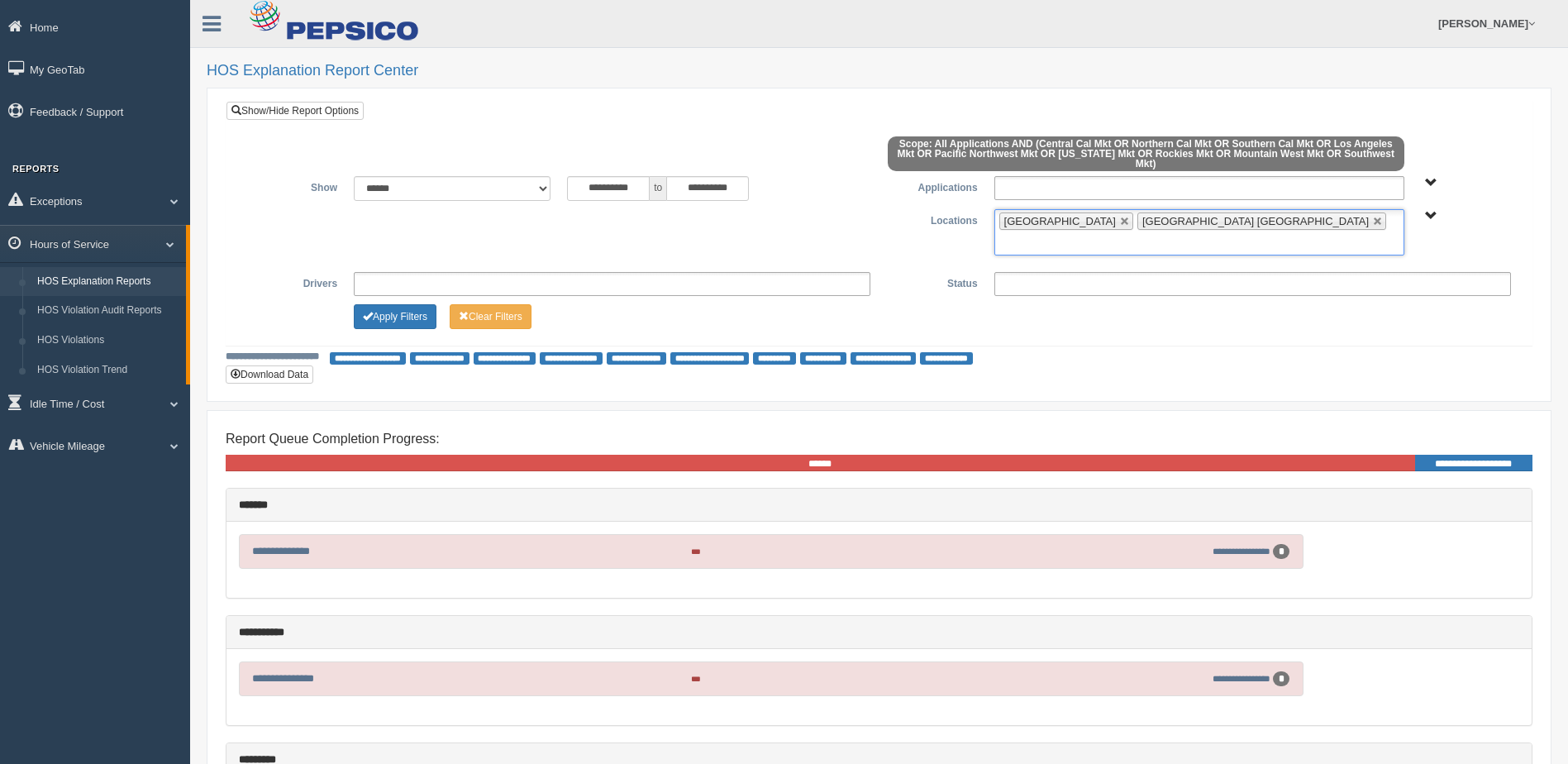
click at [1228, 214] on ul "[GEOGRAPHIC_DATA] [GEOGRAPHIC_DATA] [GEOGRAPHIC_DATA]" at bounding box center [1199, 232] width 410 height 46
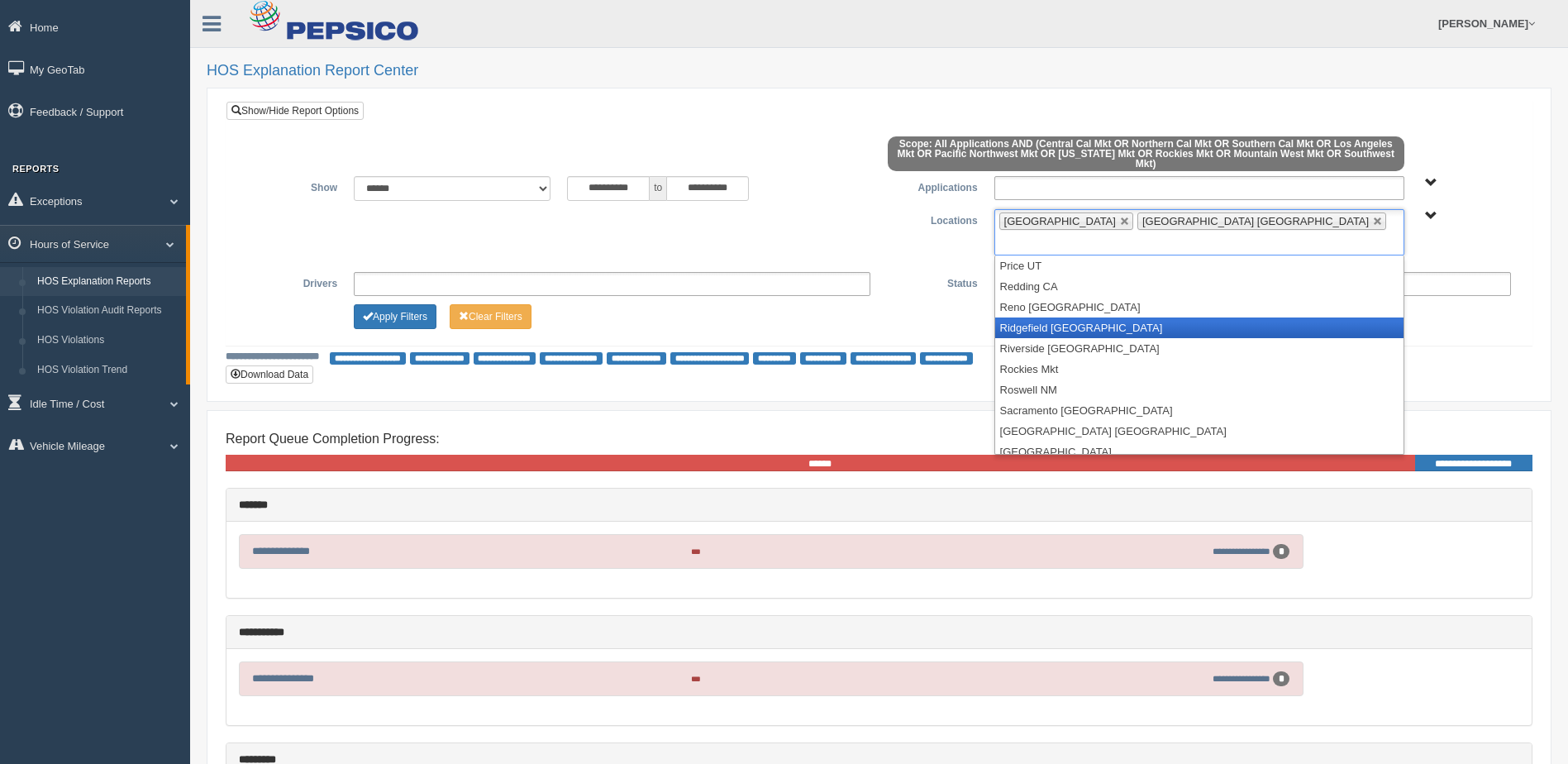
scroll to position [1621, 0]
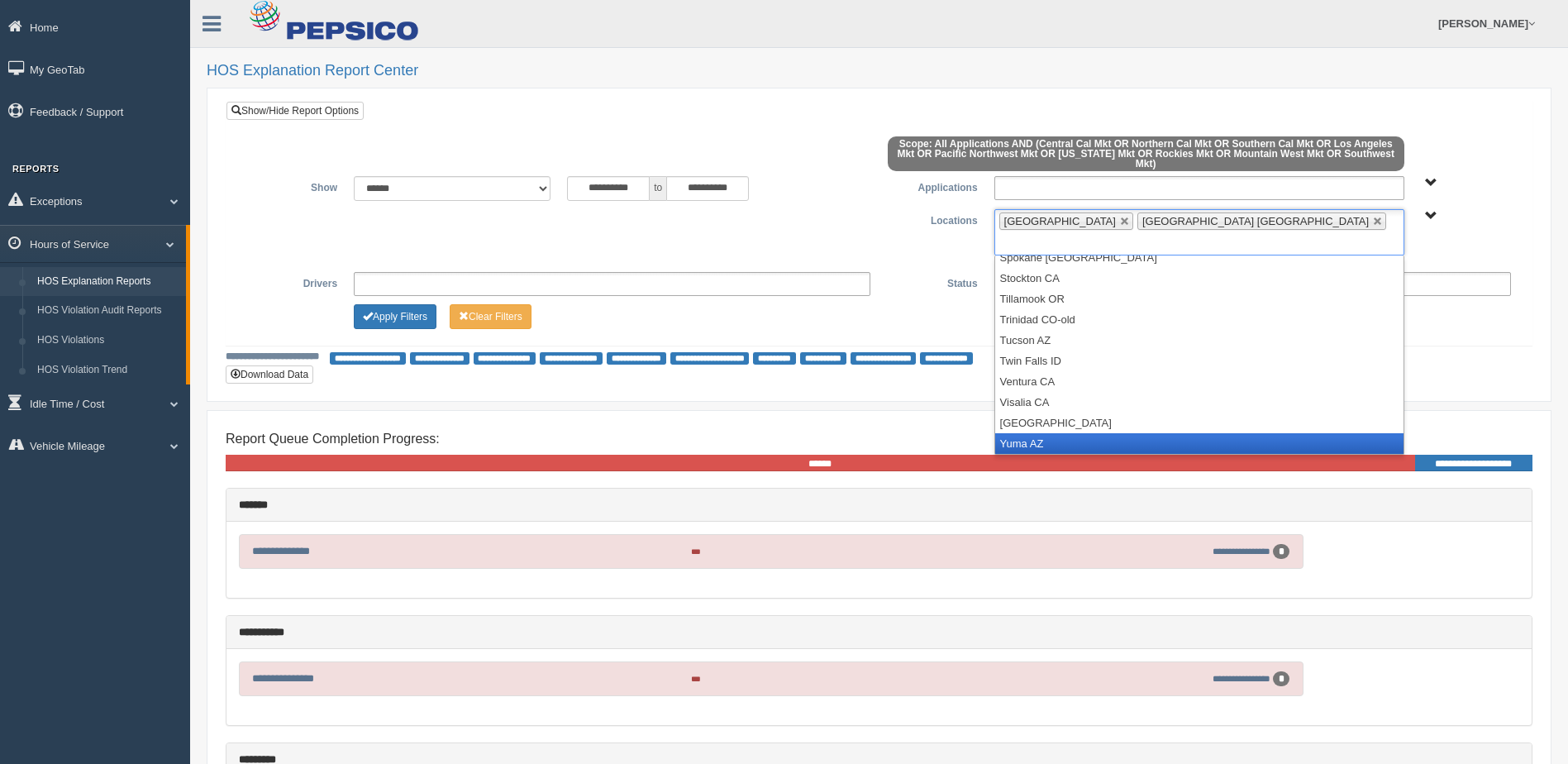
click at [1125, 434] on li "Yuma AZ" at bounding box center [1199, 444] width 409 height 21
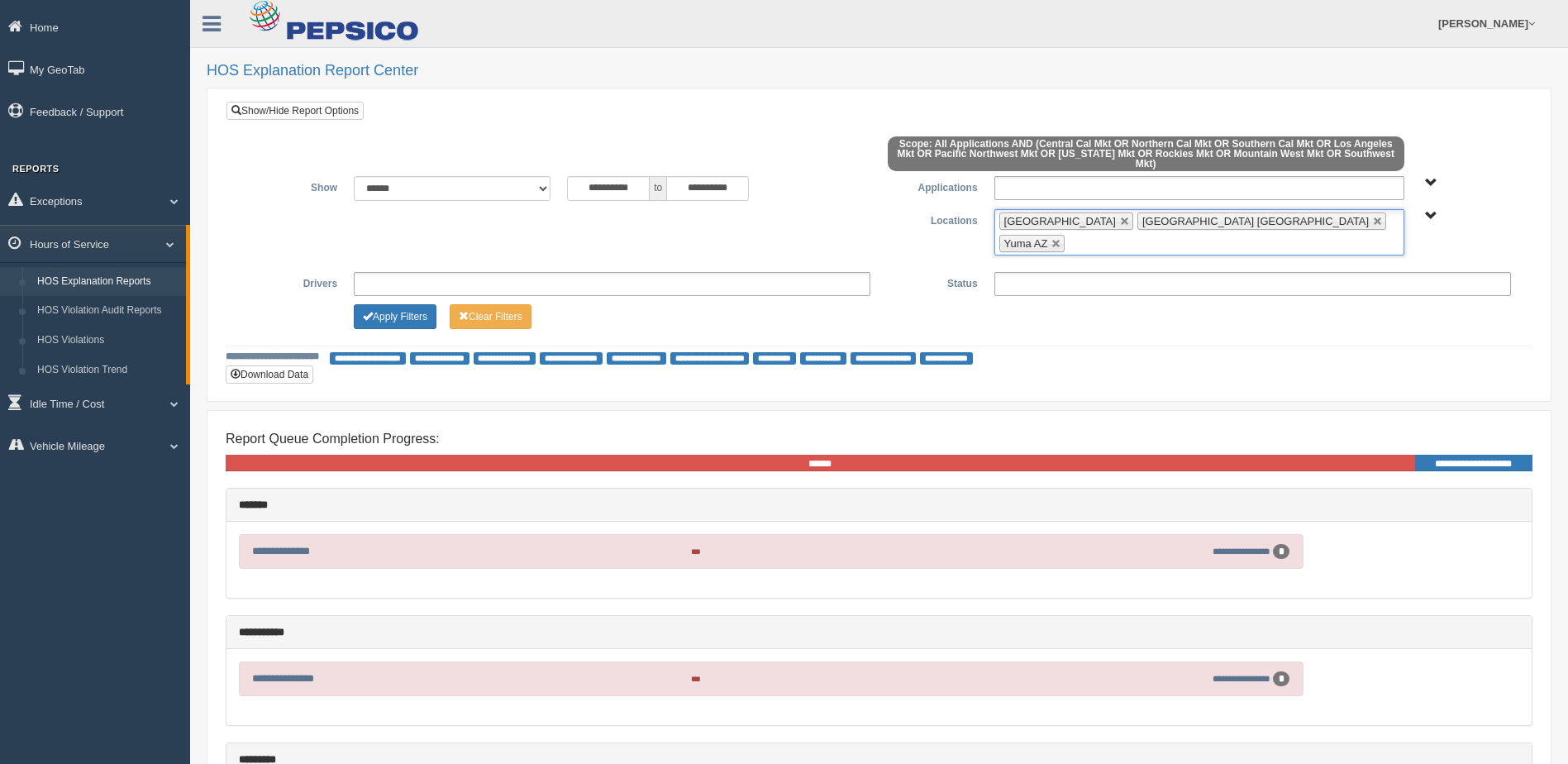
scroll to position [1600, 0]
click at [399, 304] on button "Apply Filters" at bounding box center [395, 317] width 82 height 25
